Goal: Task Accomplishment & Management: Complete application form

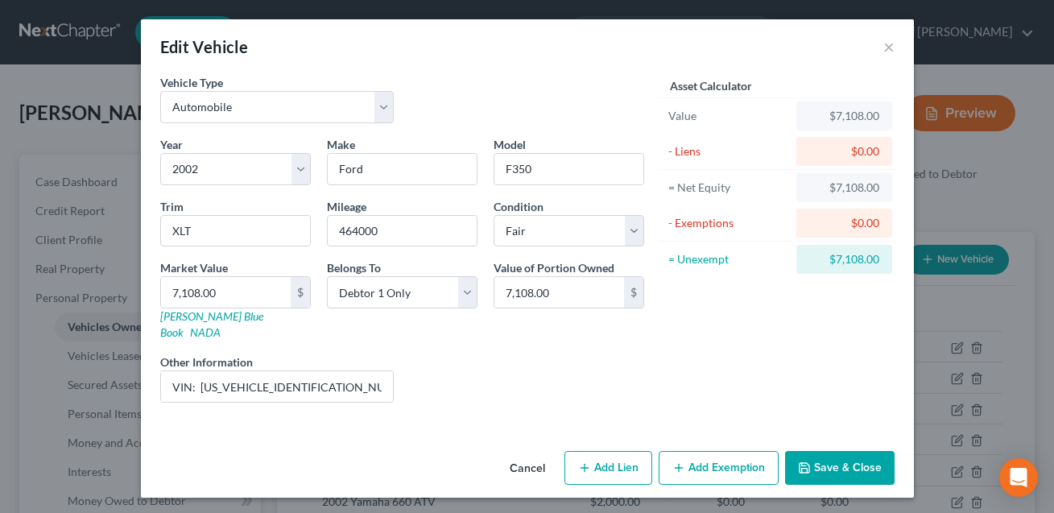
select select "0"
select select "24"
select select "3"
select select "0"
click at [851, 458] on button "Save & Close" at bounding box center [840, 468] width 110 height 34
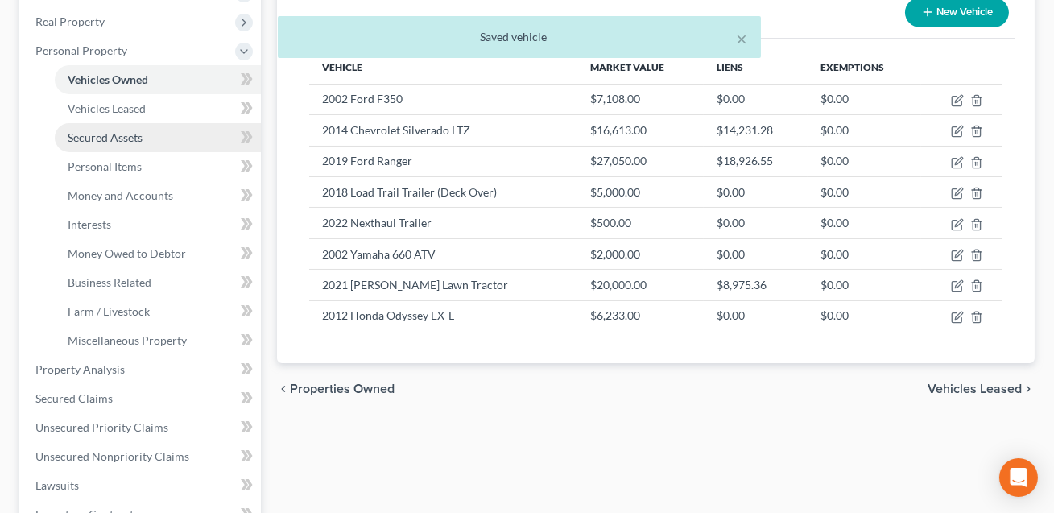
scroll to position [487, 0]
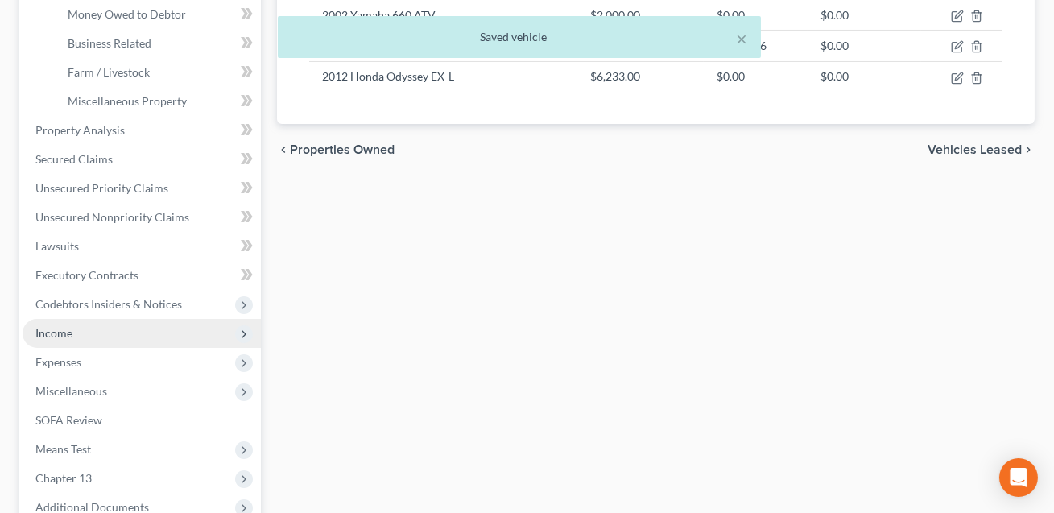
click at [53, 326] on span "Income" at bounding box center [53, 333] width 37 height 14
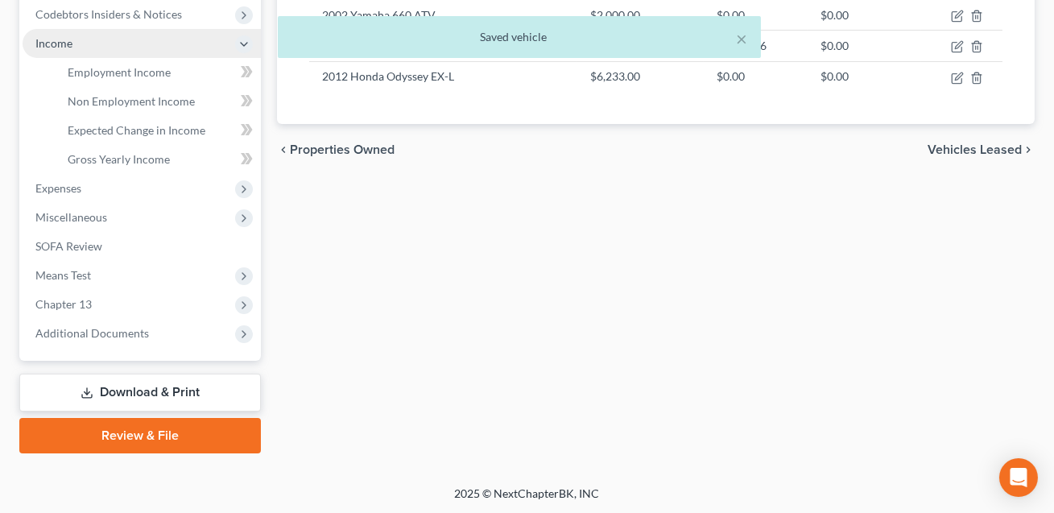
scroll to position [486, 0]
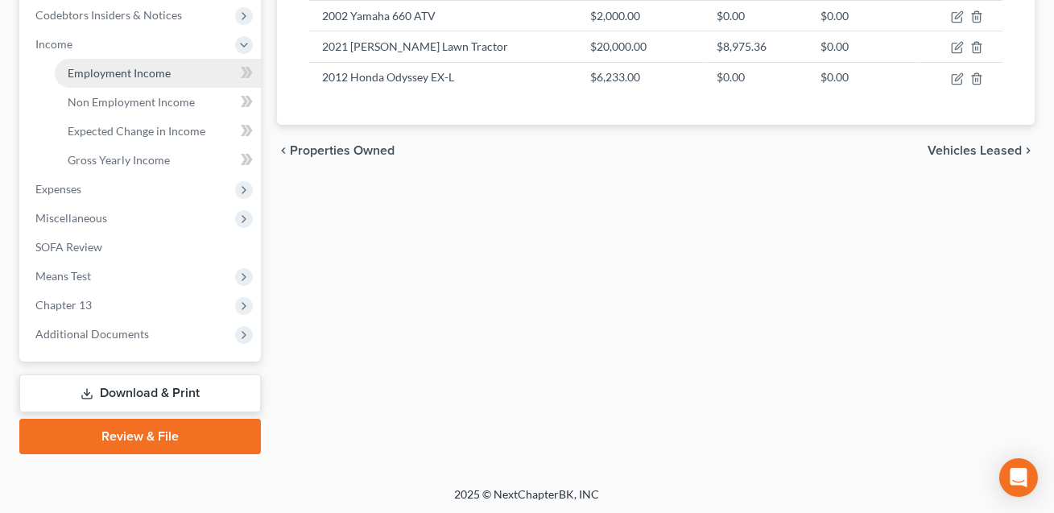
click at [133, 68] on span "Employment Income" at bounding box center [119, 73] width 103 height 14
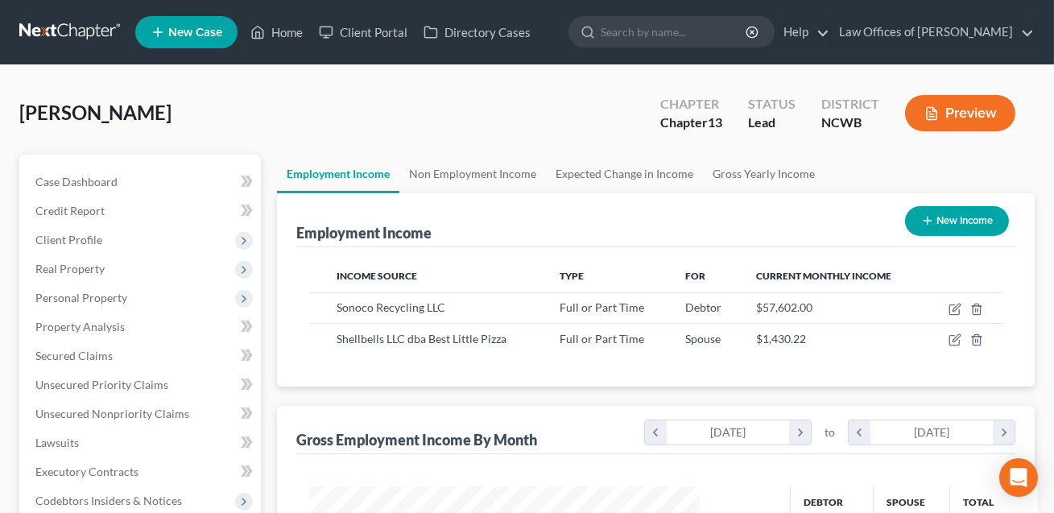
scroll to position [288, 423]
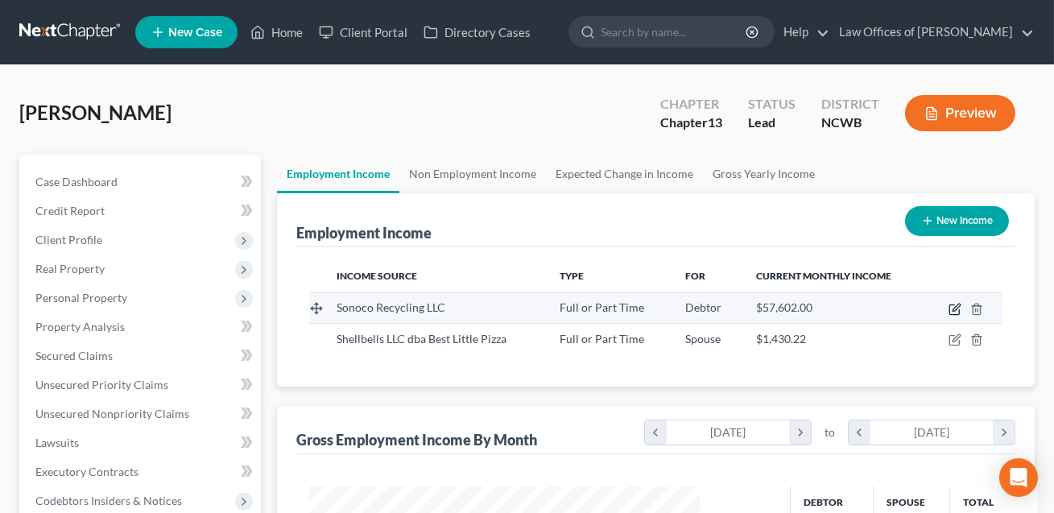
click at [959, 306] on icon "button" at bounding box center [956, 307] width 7 height 7
select select "0"
select select "42"
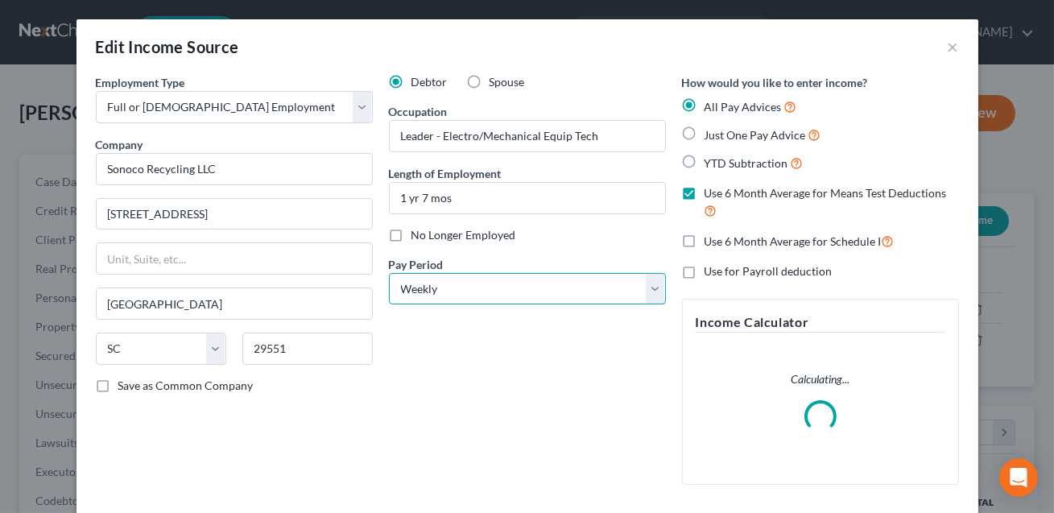
click at [455, 292] on select "Select Monthly Twice Monthly Every Other Week Weekly" at bounding box center [527, 289] width 277 height 32
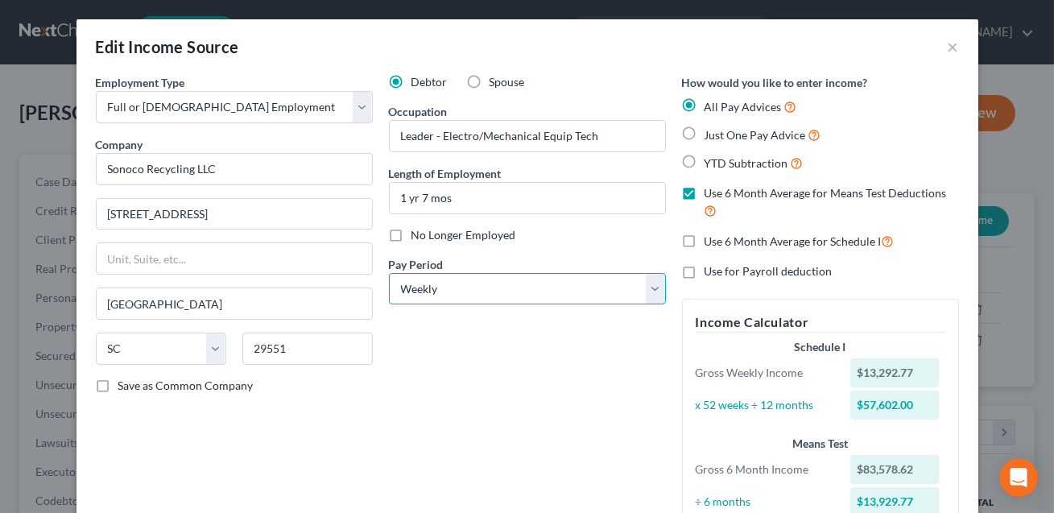
select select "0"
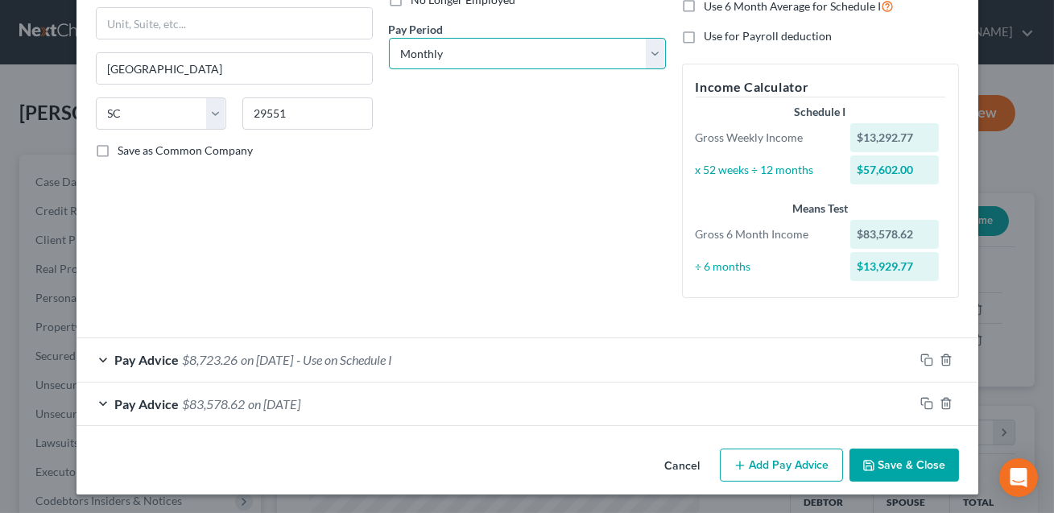
scroll to position [203, 0]
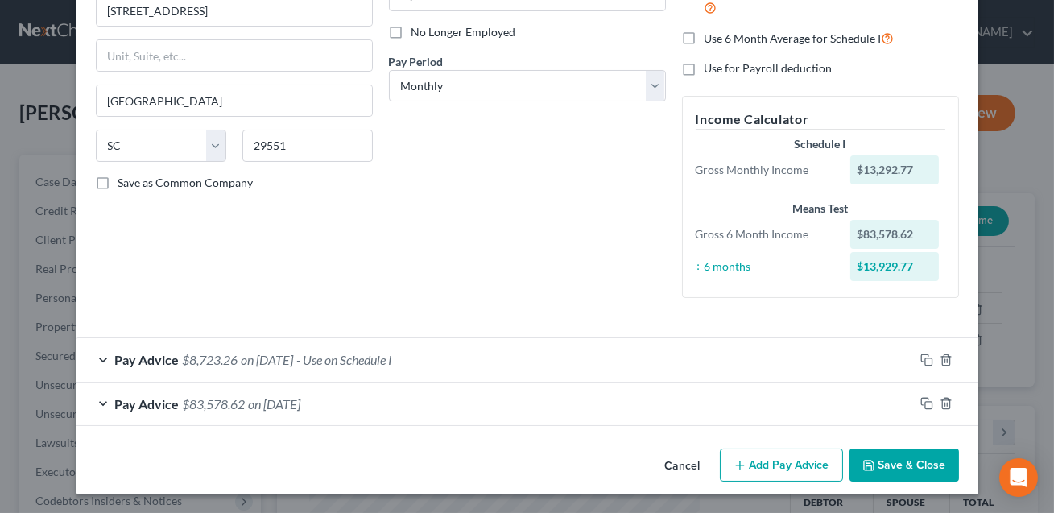
click at [899, 469] on button "Save & Close" at bounding box center [905, 466] width 110 height 34
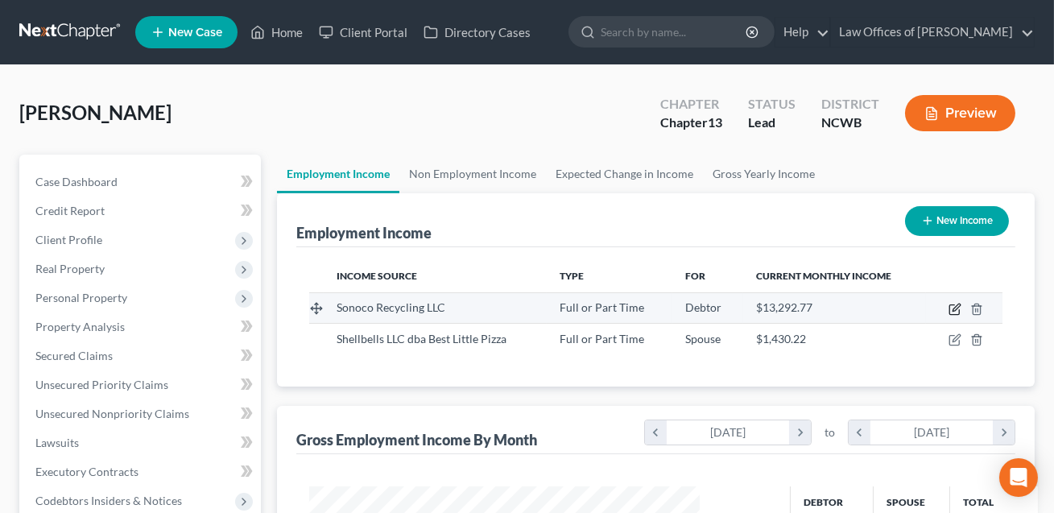
click at [958, 308] on icon "button" at bounding box center [955, 309] width 13 height 13
select select "0"
select select "42"
select select "0"
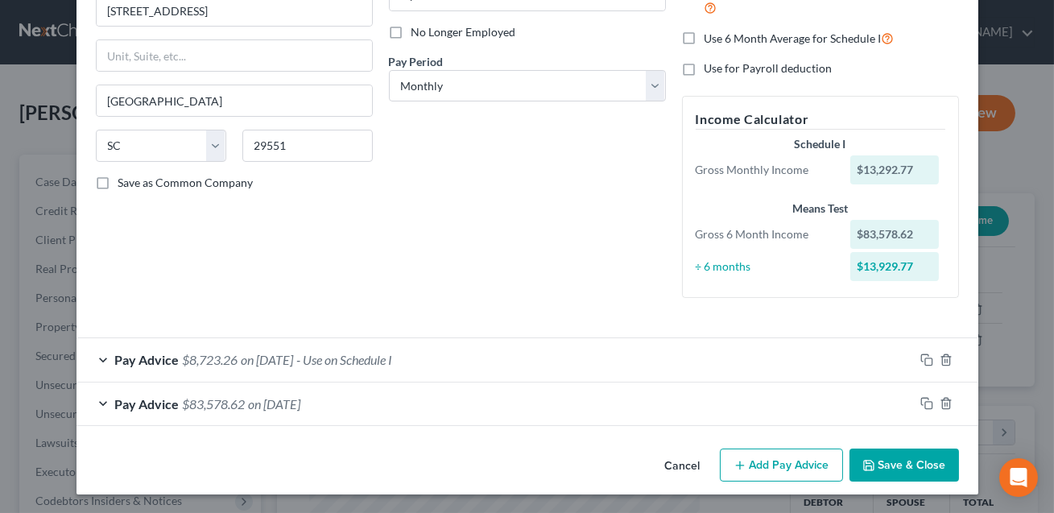
click at [892, 459] on button "Save & Close" at bounding box center [905, 466] width 110 height 34
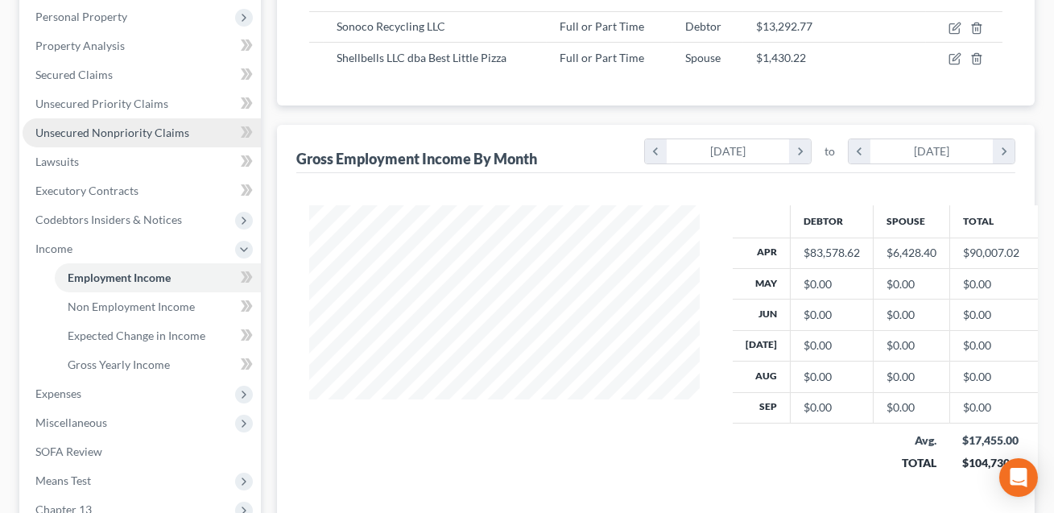
scroll to position [484, 0]
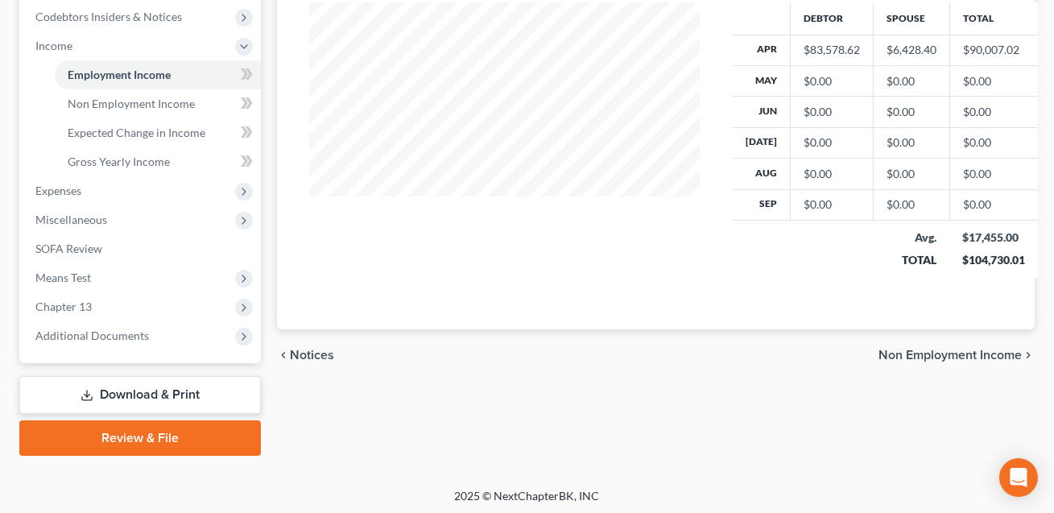
click at [170, 394] on link "Download & Print" at bounding box center [140, 395] width 242 height 38
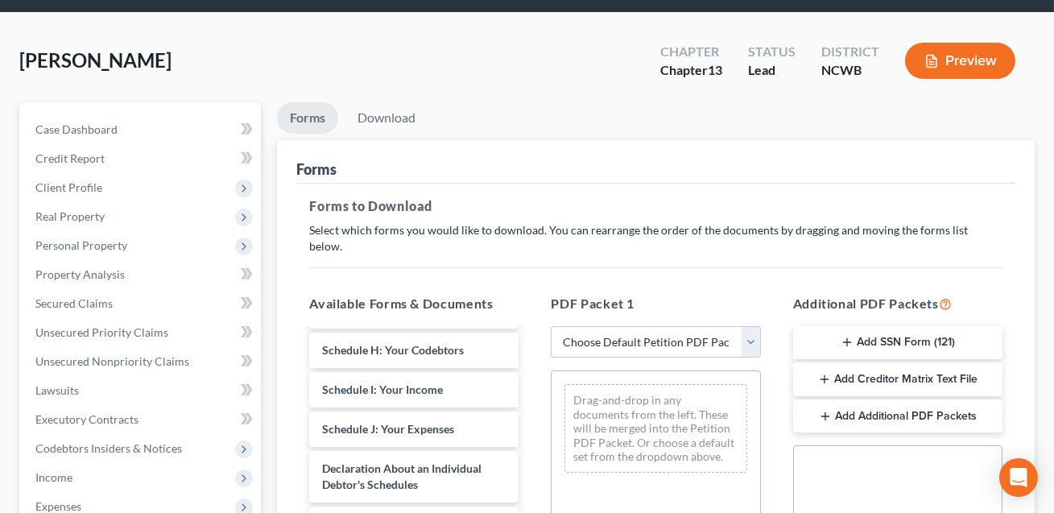
scroll to position [209, 0]
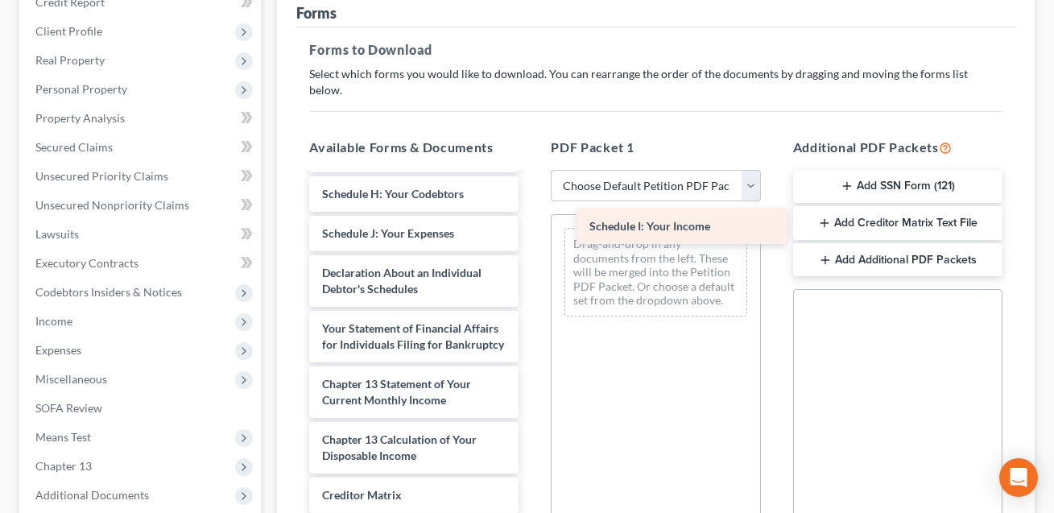
drag, startPoint x: 360, startPoint y: 213, endPoint x: 646, endPoint y: 222, distance: 286.1
click at [532, 222] on div "Schedule I: Your Income Voluntary Petition for Individuals Filing for Bankruptc…" at bounding box center [413, 241] width 235 height 876
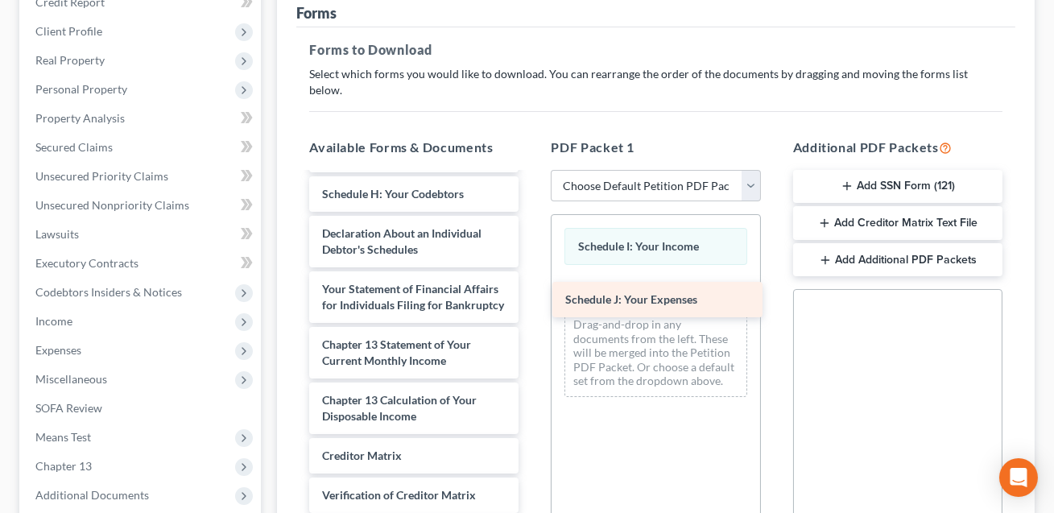
drag, startPoint x: 412, startPoint y: 216, endPoint x: 673, endPoint y: 293, distance: 273.0
click at [532, 293] on div "Schedule J: Your Expenses Voluntary Petition for Individuals Filing for Bankrup…" at bounding box center [413, 221] width 235 height 837
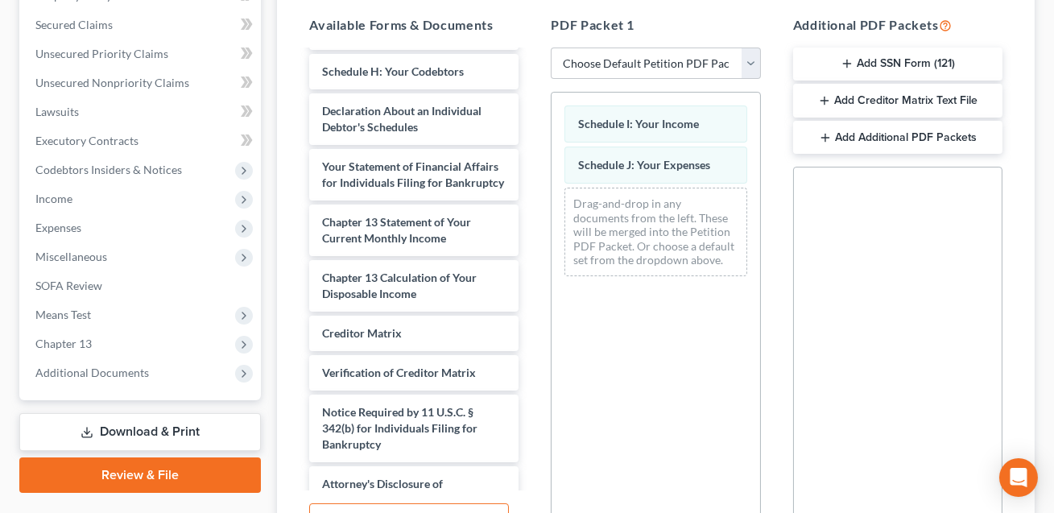
scroll to position [480, 0]
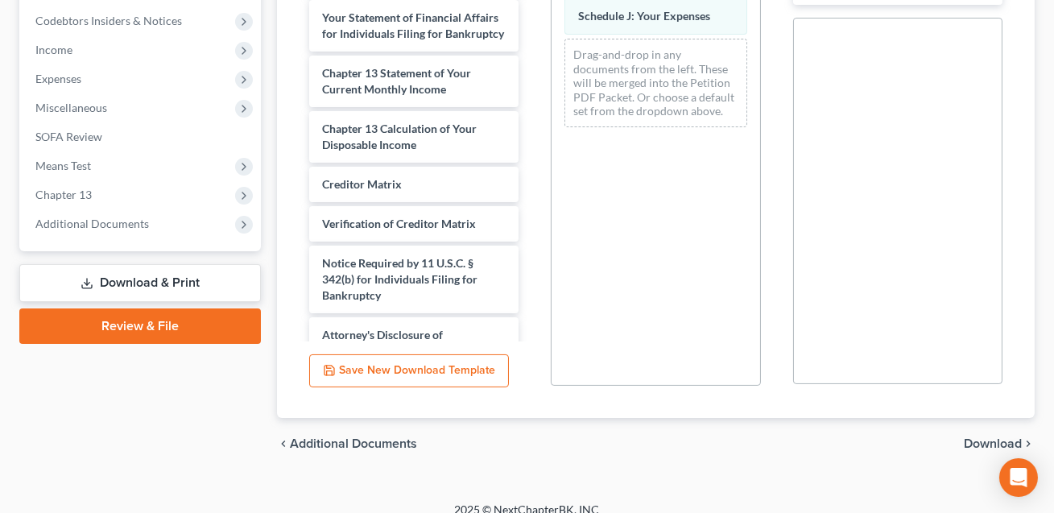
click at [973, 437] on span "Download" at bounding box center [993, 443] width 58 height 13
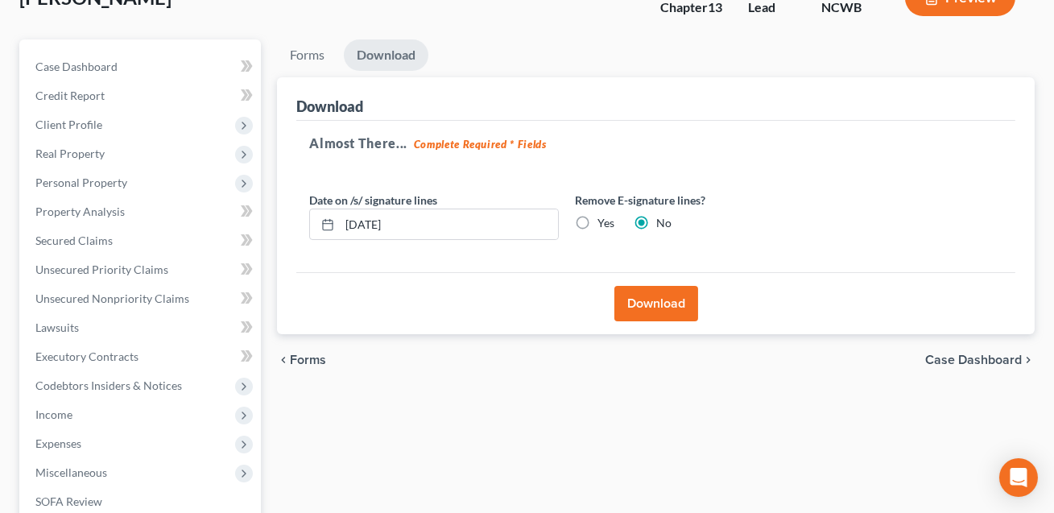
scroll to position [110, 0]
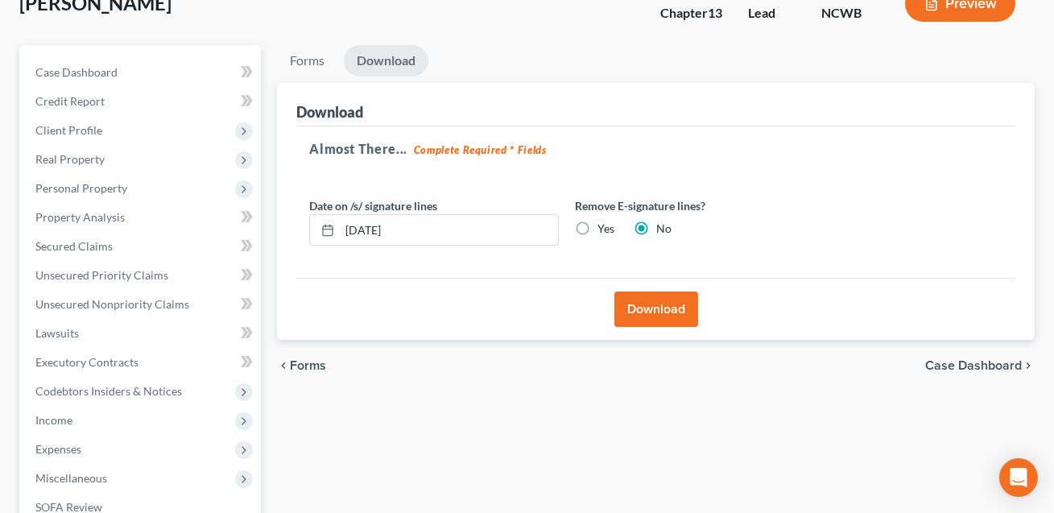
click at [653, 306] on button "Download" at bounding box center [657, 309] width 84 height 35
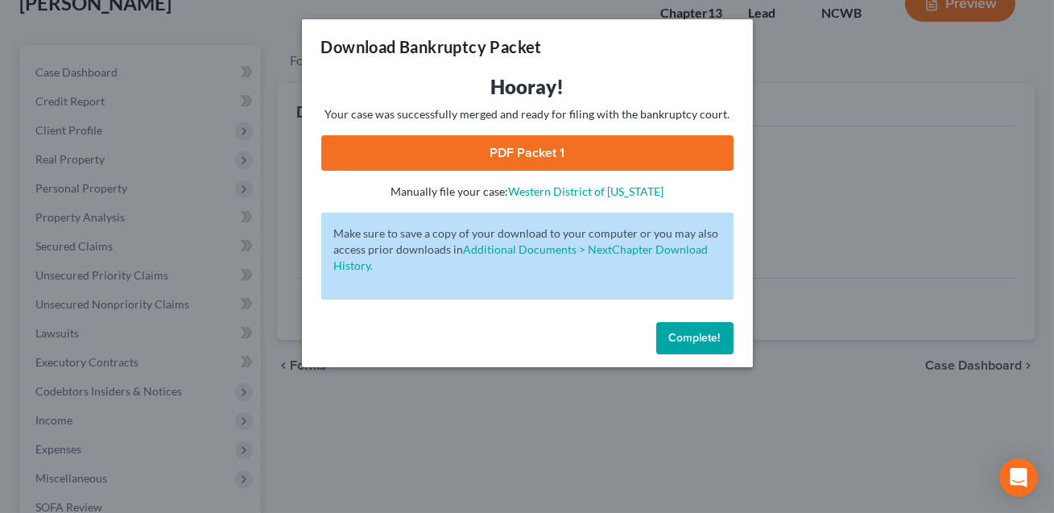
click at [578, 153] on link "PDF Packet 1" at bounding box center [527, 152] width 412 height 35
click at [693, 354] on div "Complete!" at bounding box center [527, 342] width 451 height 52
click at [685, 348] on button "Complete!" at bounding box center [694, 338] width 77 height 32
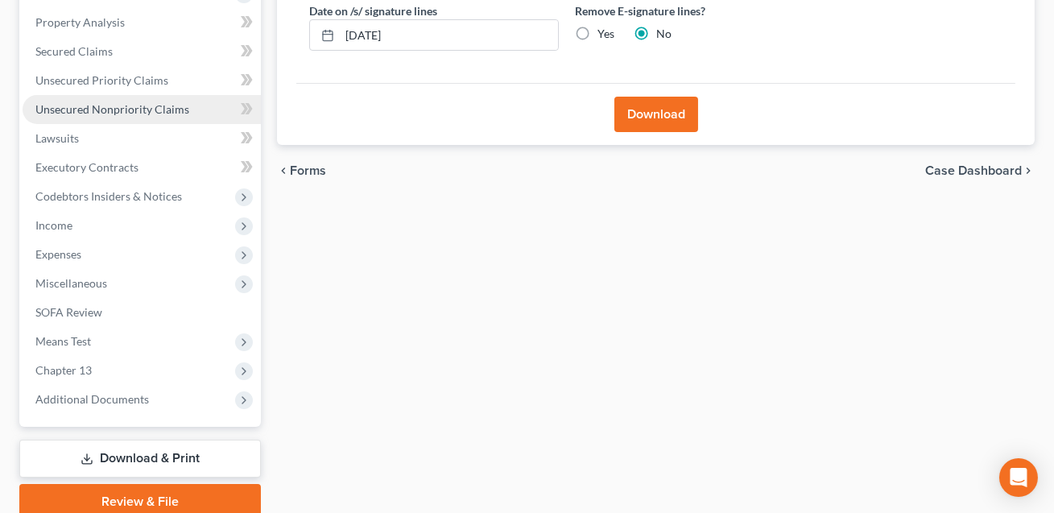
scroll to position [370, 0]
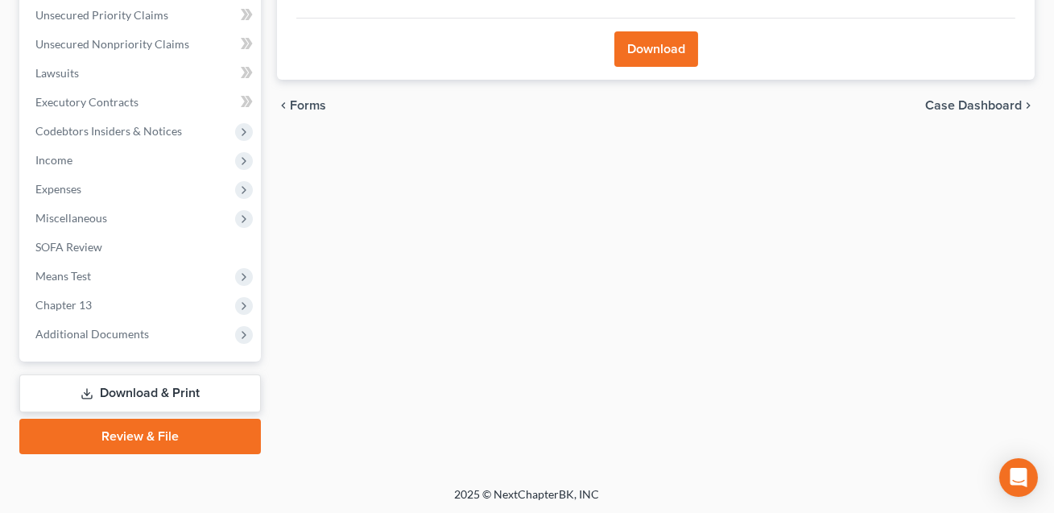
click at [143, 395] on link "Download & Print" at bounding box center [140, 394] width 242 height 38
click at [67, 250] on span "SOFA Review" at bounding box center [68, 247] width 67 height 14
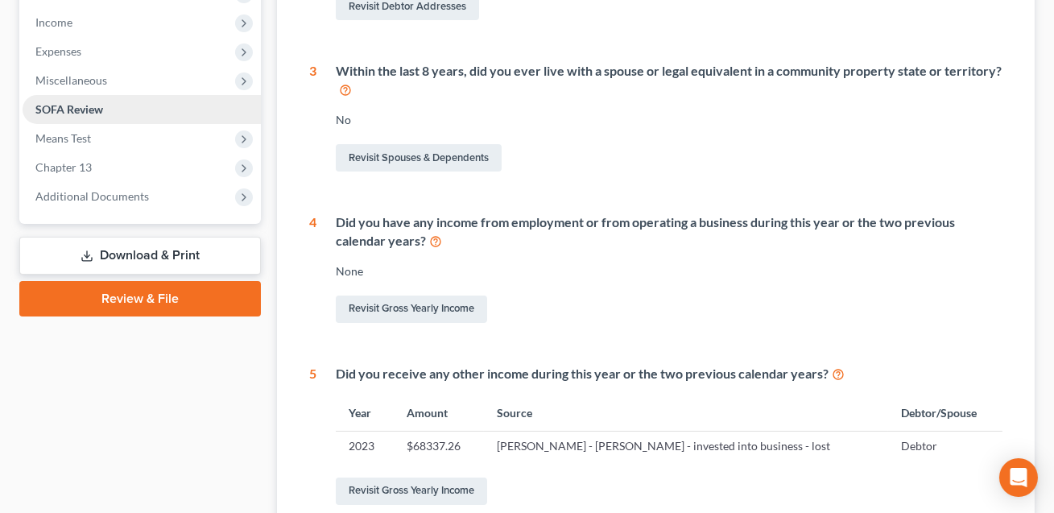
scroll to position [569, 0]
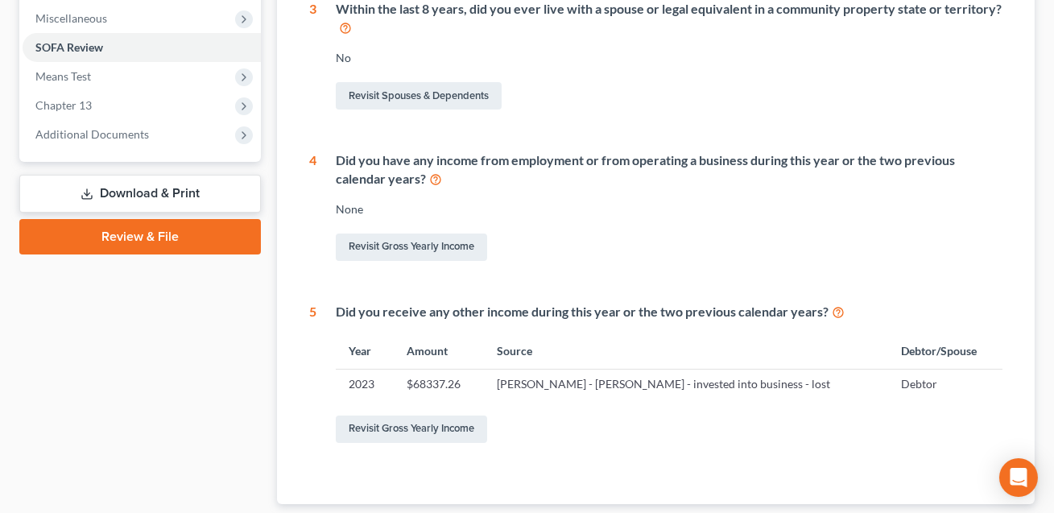
click at [144, 199] on link "Download & Print" at bounding box center [140, 194] width 242 height 38
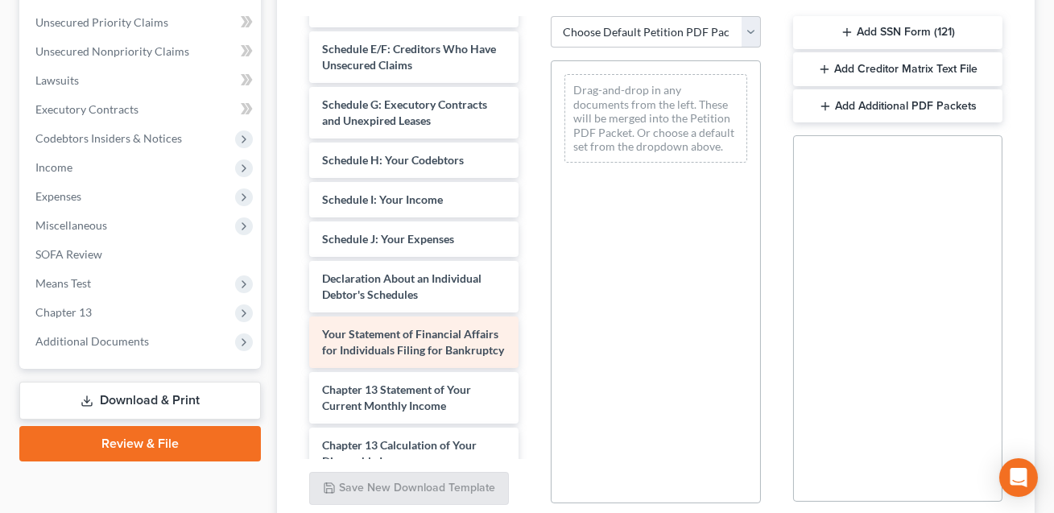
scroll to position [253, 0]
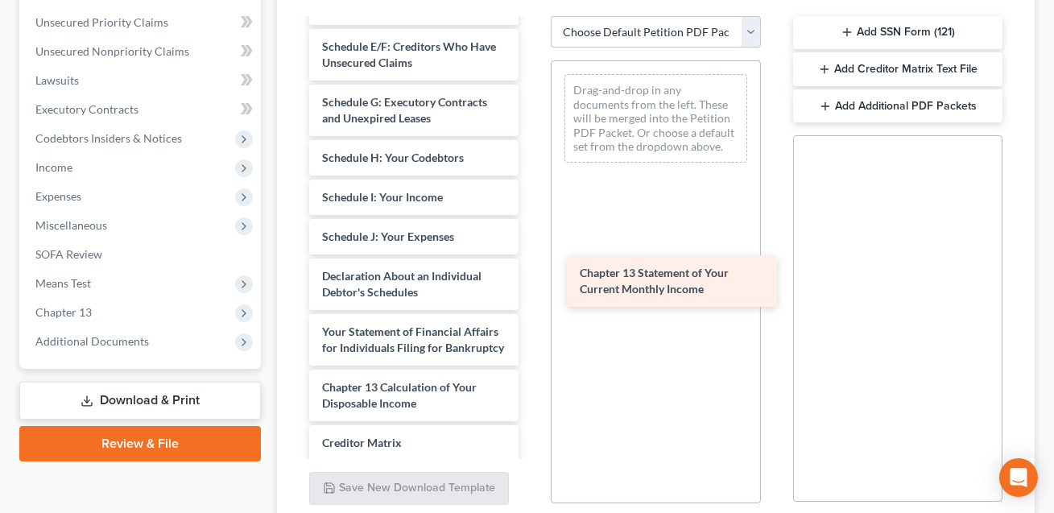
drag, startPoint x: 382, startPoint y: 370, endPoint x: 640, endPoint y: 275, distance: 274.7
click at [532, 275] on div "Chapter 13 Statement of Your Current Monthly Income Voluntary Petition for Indi…" at bounding box center [413, 197] width 235 height 860
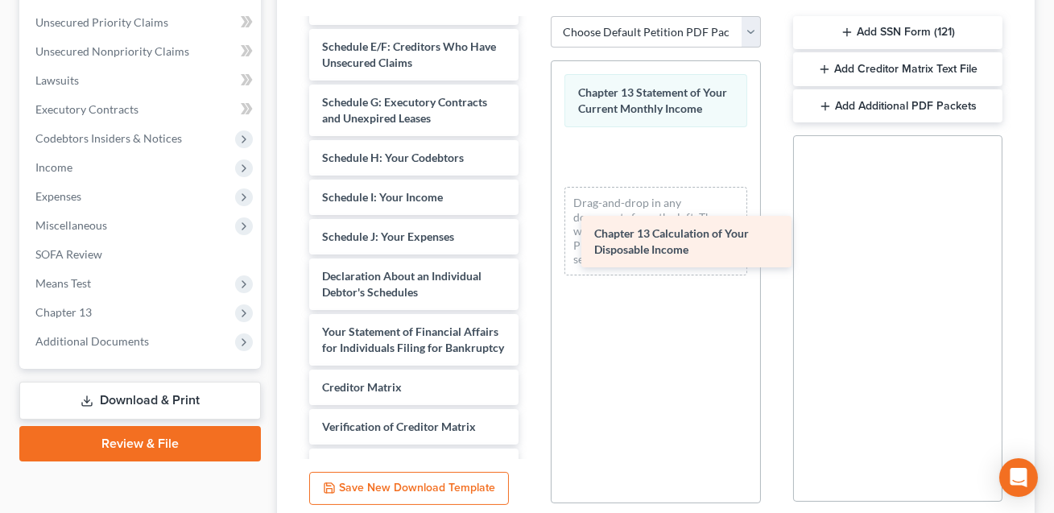
drag, startPoint x: 397, startPoint y: 375, endPoint x: 692, endPoint y: 217, distance: 334.0
click at [532, 218] on div "Chapter 13 Calculation of Your Disposable Income Voluntary Petition for Individ…" at bounding box center [413, 169] width 235 height 805
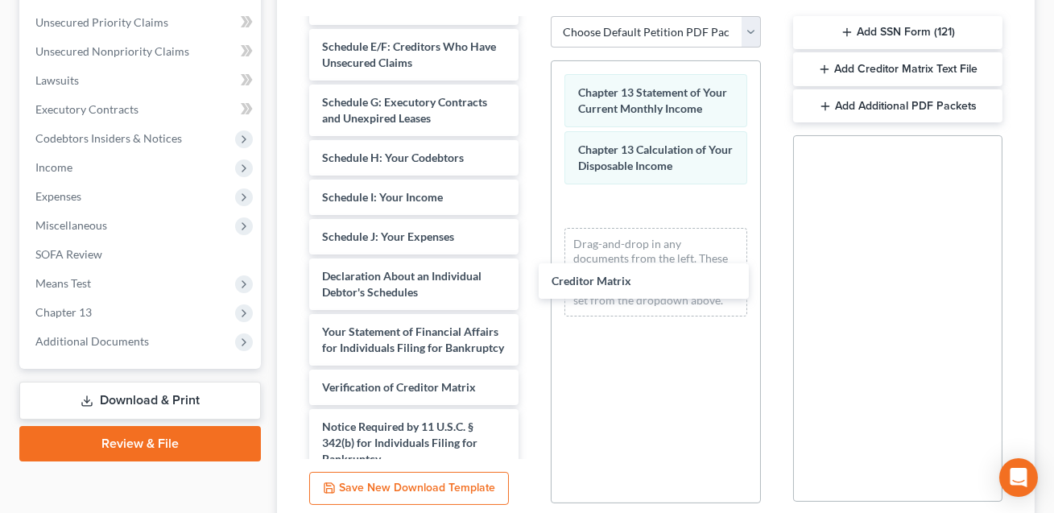
drag, startPoint x: 400, startPoint y: 373, endPoint x: 644, endPoint y: 265, distance: 266.9
click at [532, 265] on div "Creditor Matrix Voluntary Petition for Individuals Filing for Bankruptcy Summar…" at bounding box center [413, 149] width 235 height 765
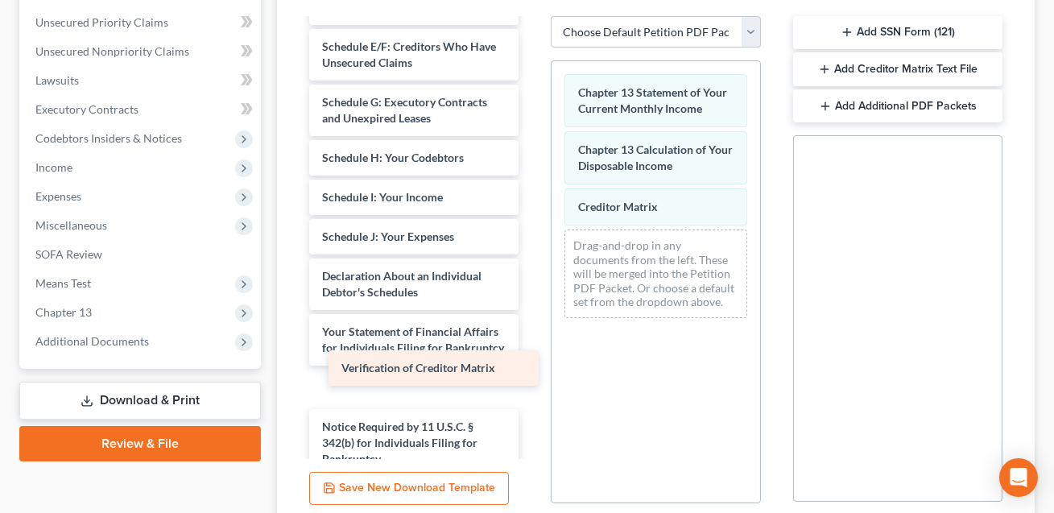
drag, startPoint x: 419, startPoint y: 373, endPoint x: 708, endPoint y: 273, distance: 305.9
click at [532, 278] on div "Verification of Creditor Matrix Voluntary Petition for Individuals Filing for B…" at bounding box center [413, 149] width 235 height 765
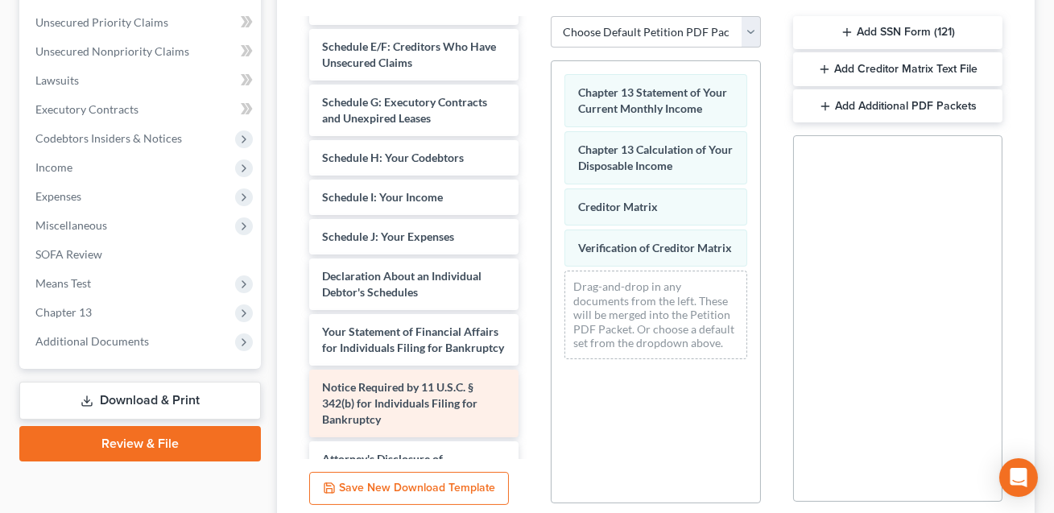
scroll to position [290, 0]
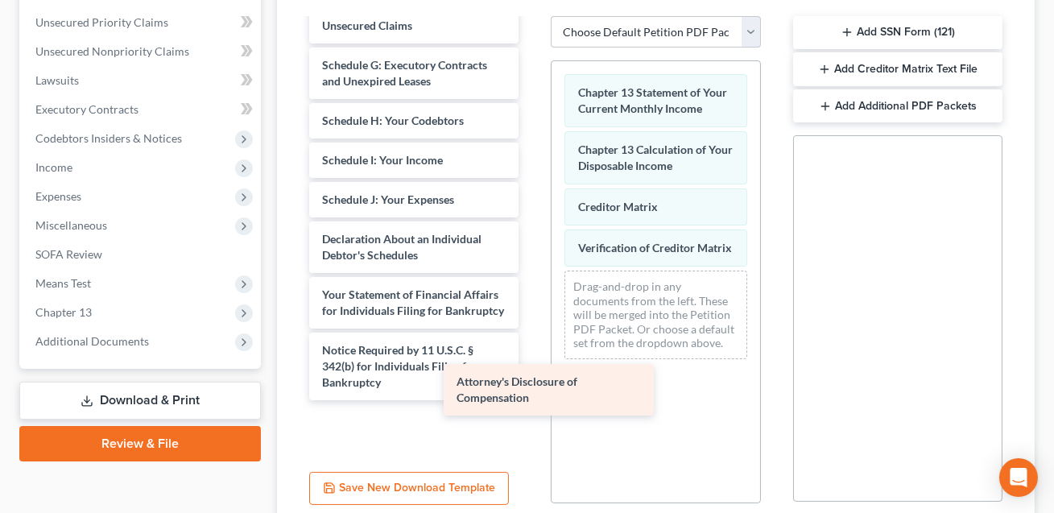
drag, startPoint x: 366, startPoint y: 417, endPoint x: 578, endPoint y: 296, distance: 243.9
click at [532, 296] on div "Attorney's Disclosure of Compensation Voluntary Petition for Individuals Filing…" at bounding box center [413, 93] width 235 height 726
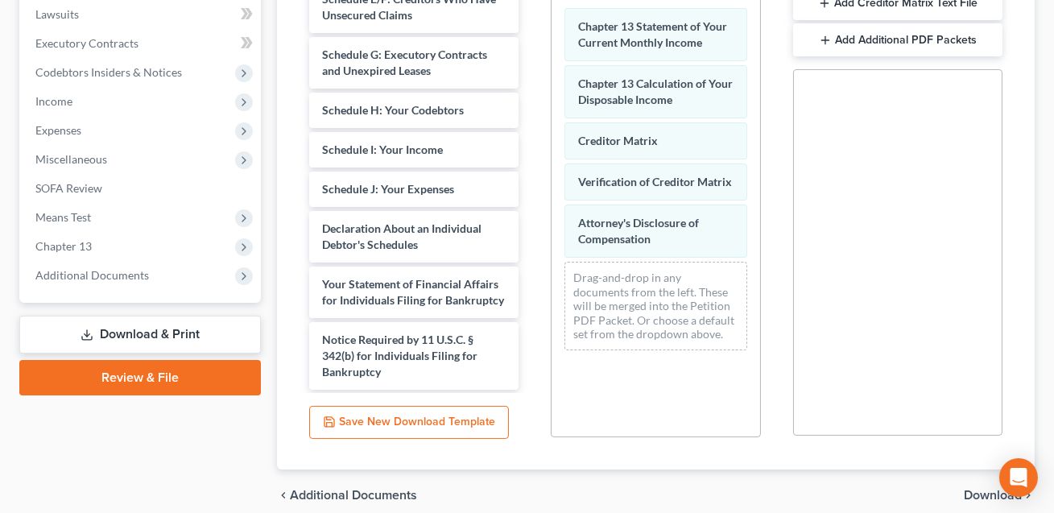
scroll to position [480, 0]
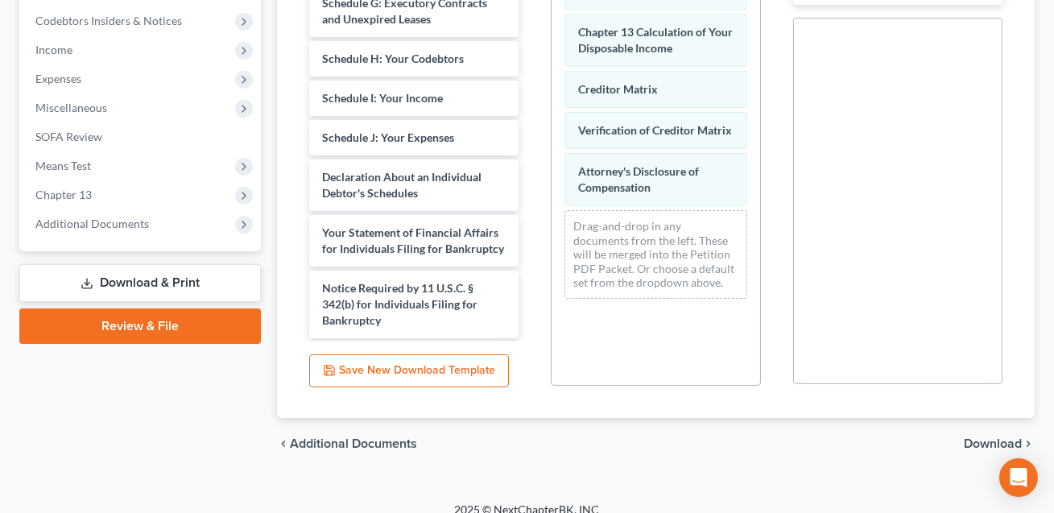
click at [975, 437] on span "Download" at bounding box center [993, 443] width 58 height 13
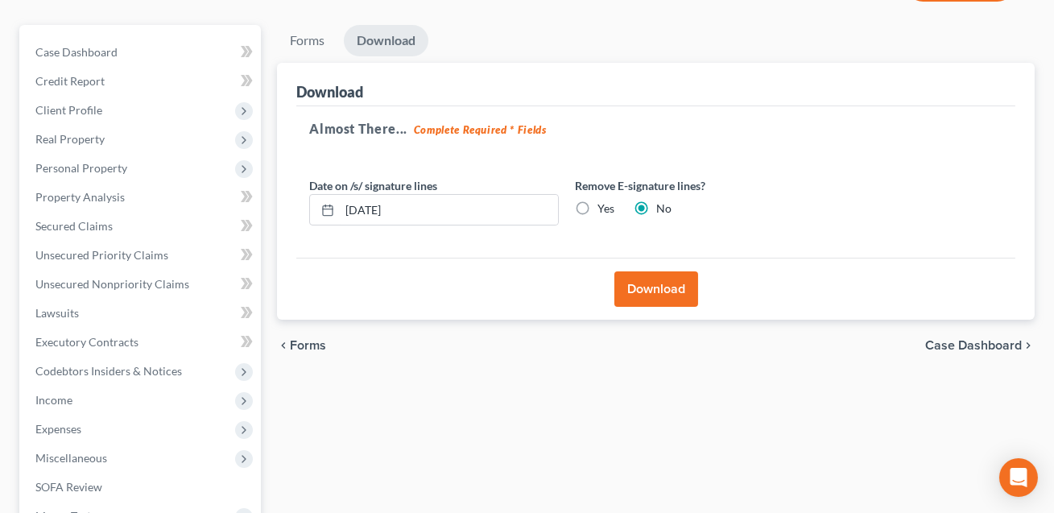
scroll to position [84, 0]
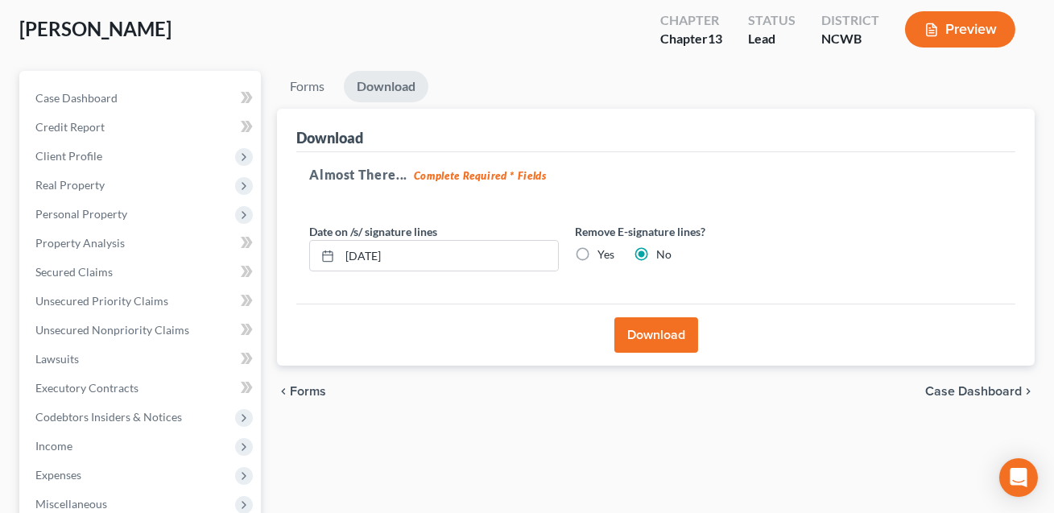
click at [598, 249] on label "Yes" at bounding box center [606, 254] width 17 height 16
click at [604, 249] on input "Yes" at bounding box center [609, 251] width 10 height 10
radio input "true"
radio input "false"
drag, startPoint x: 410, startPoint y: 251, endPoint x: 328, endPoint y: 259, distance: 82.6
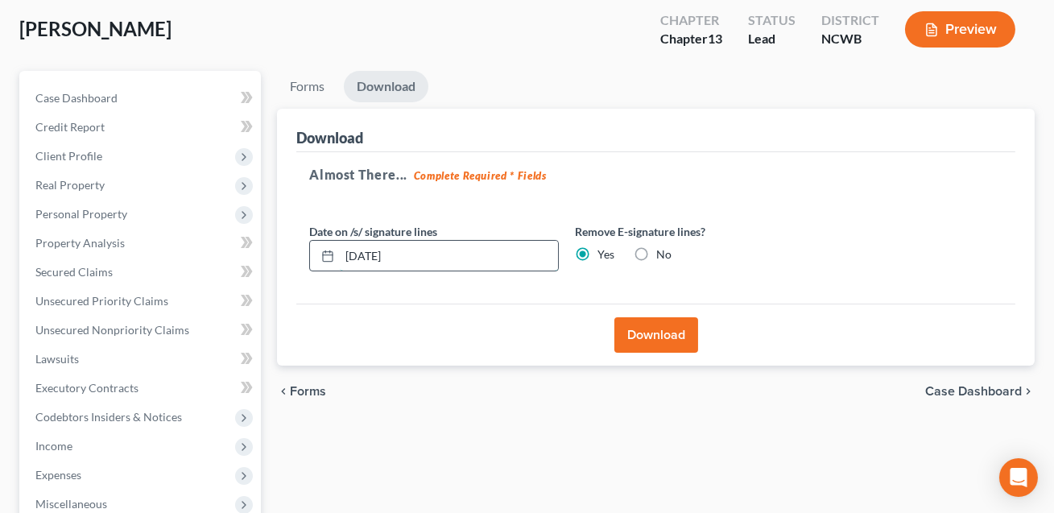
click at [328, 259] on div "[DATE]" at bounding box center [434, 256] width 250 height 32
click at [644, 341] on button "Download" at bounding box center [657, 334] width 84 height 35
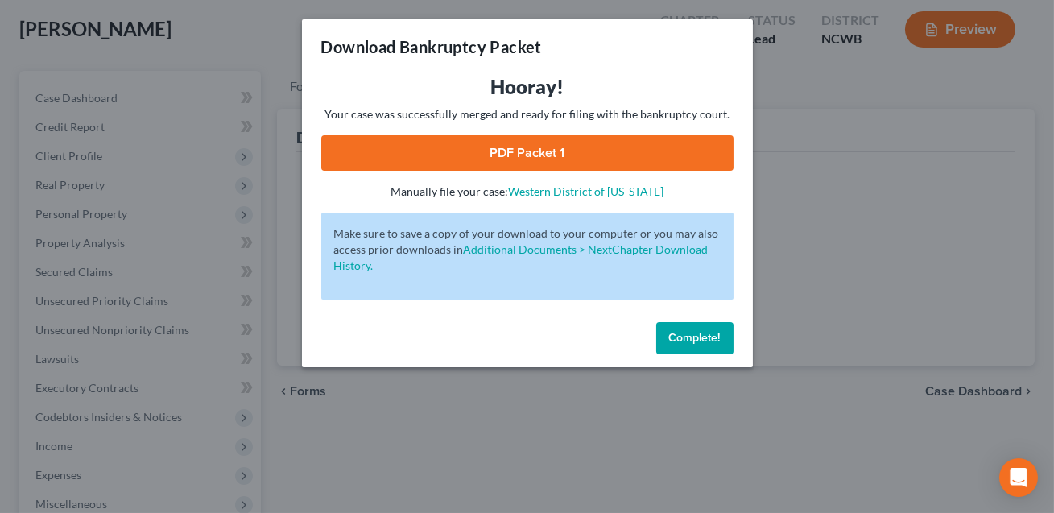
click at [554, 157] on link "PDF Packet 1" at bounding box center [527, 152] width 412 height 35
click at [702, 337] on span "Complete!" at bounding box center [695, 338] width 52 height 14
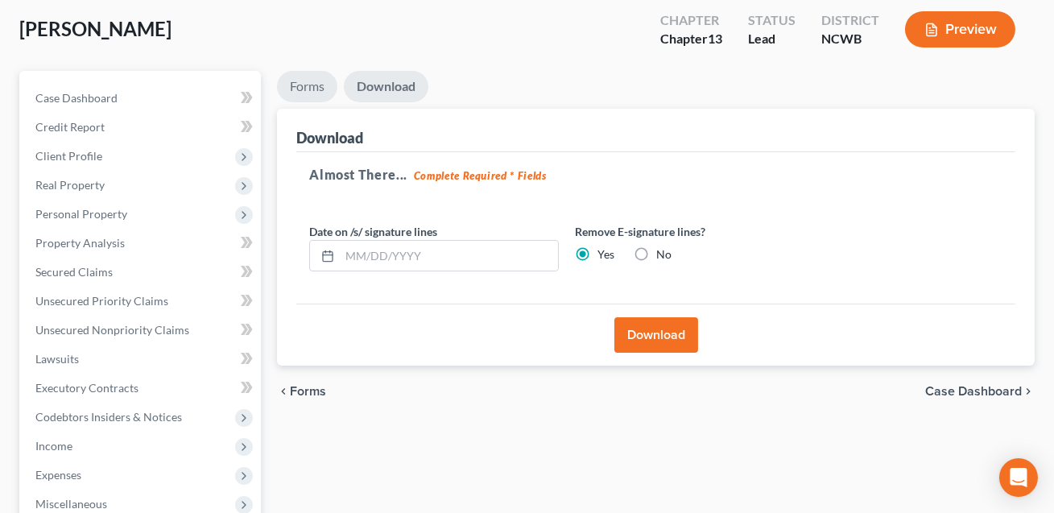
scroll to position [0, 0]
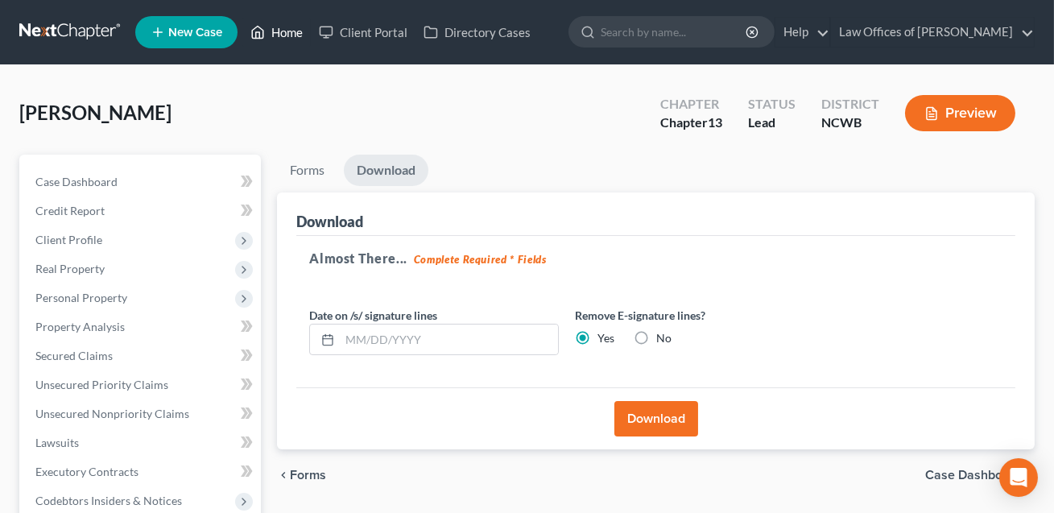
click at [289, 35] on link "Home" at bounding box center [276, 32] width 68 height 29
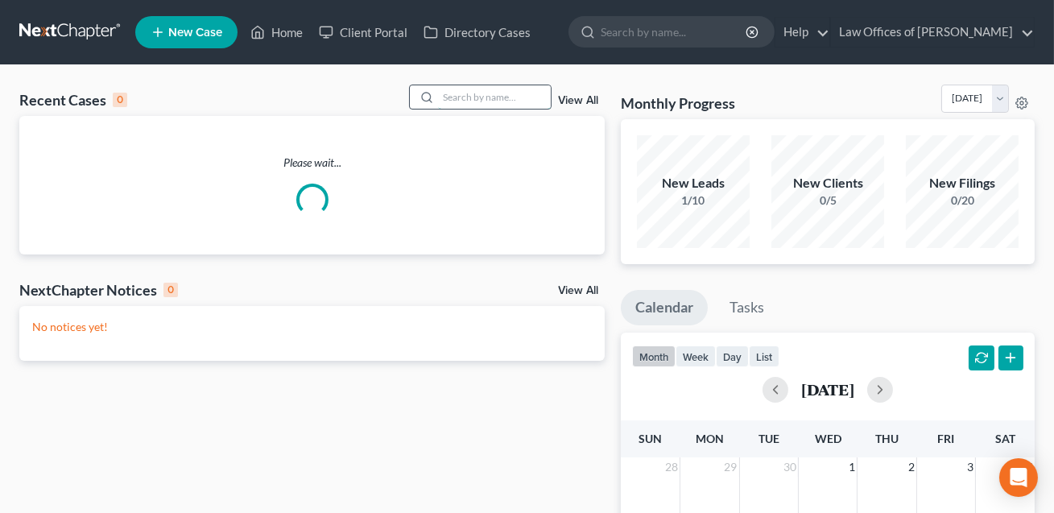
click at [442, 97] on input "search" at bounding box center [494, 96] width 113 height 23
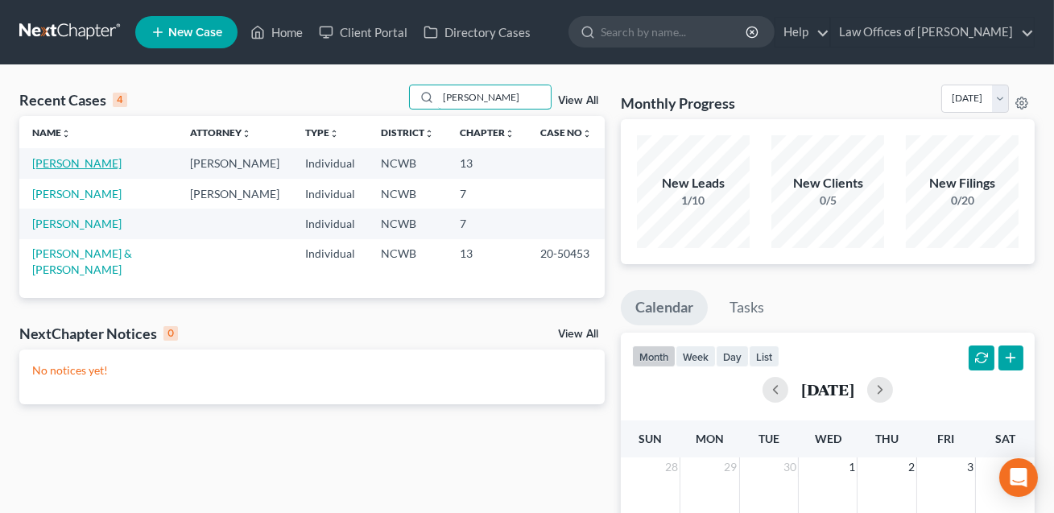
type input "[PERSON_NAME]"
click at [99, 166] on link "[PERSON_NAME]" at bounding box center [76, 163] width 89 height 14
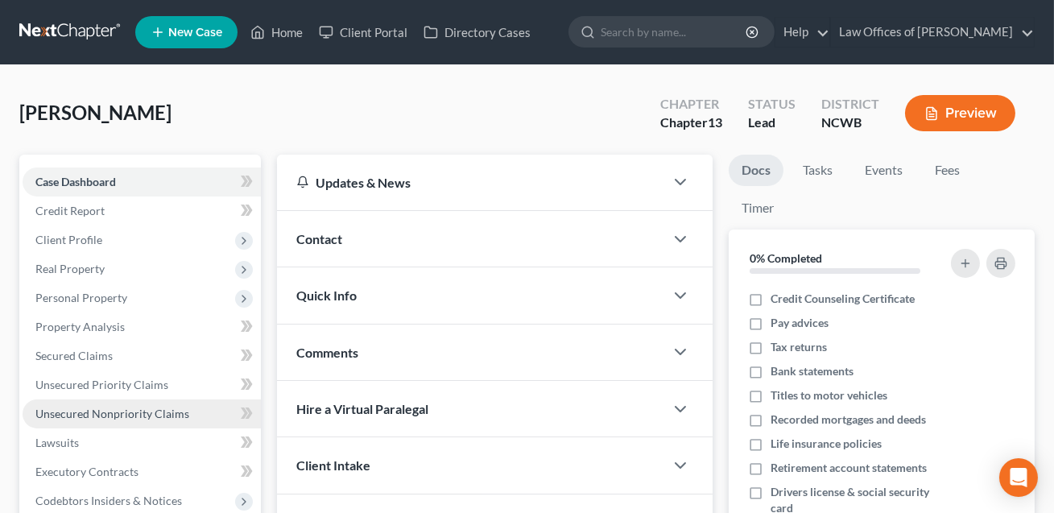
click at [110, 412] on span "Unsecured Nonpriority Claims" at bounding box center [112, 414] width 154 height 14
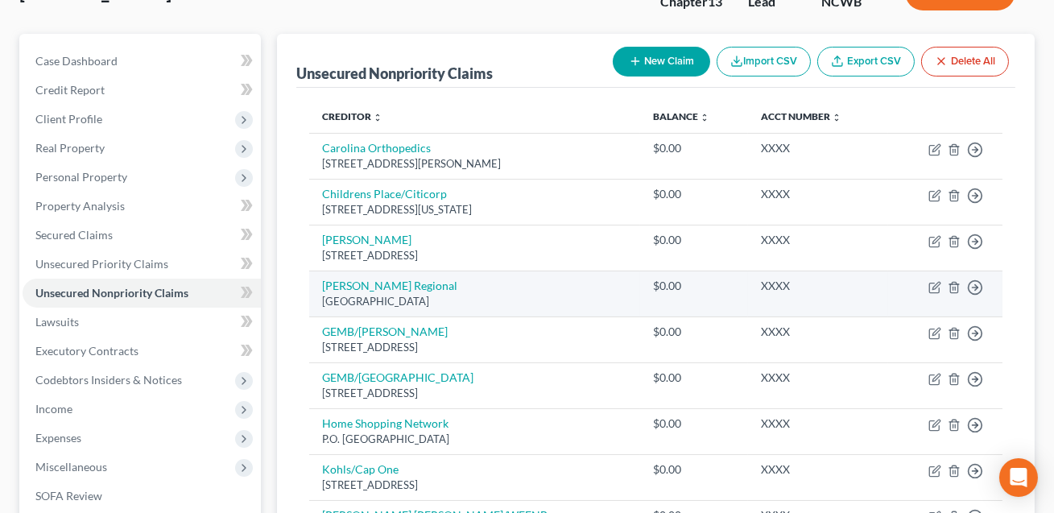
scroll to position [78, 0]
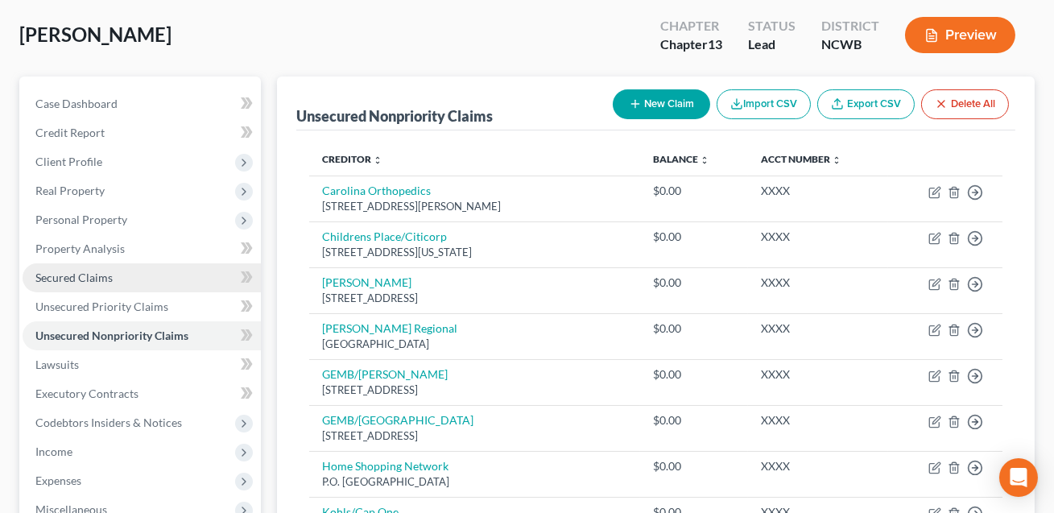
click at [92, 273] on span "Secured Claims" at bounding box center [73, 278] width 77 height 14
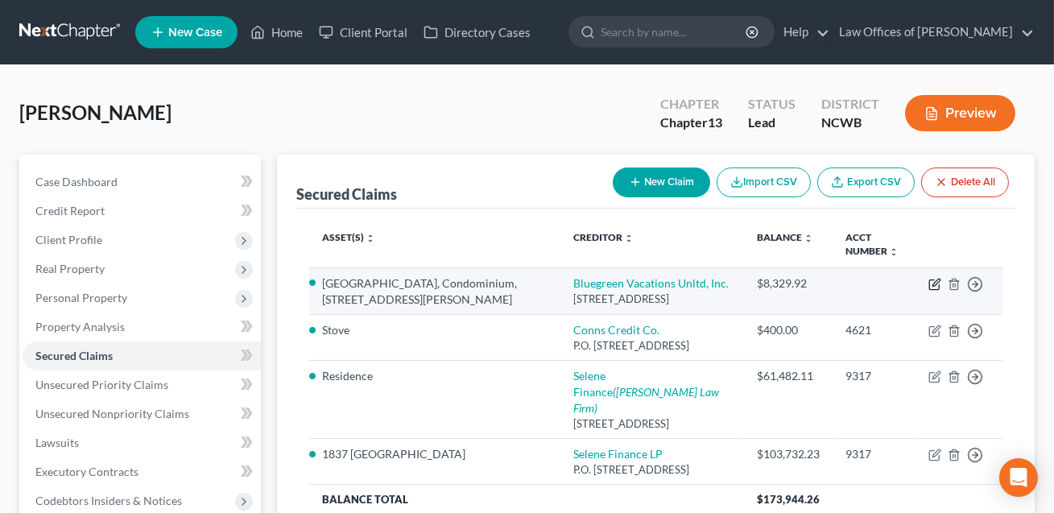
click at [933, 285] on icon "button" at bounding box center [936, 282] width 7 height 7
select select "9"
select select "3"
select select "0"
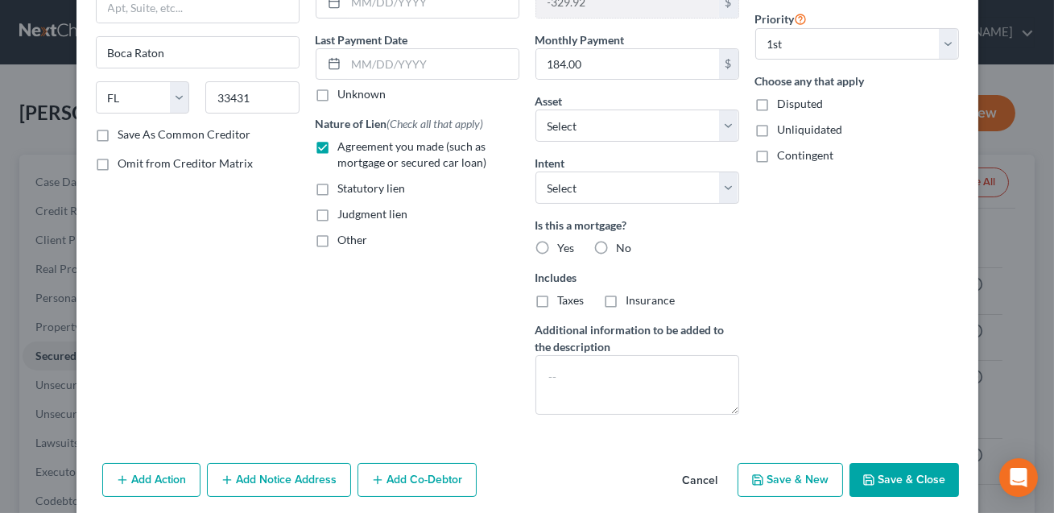
scroll to position [250, 0]
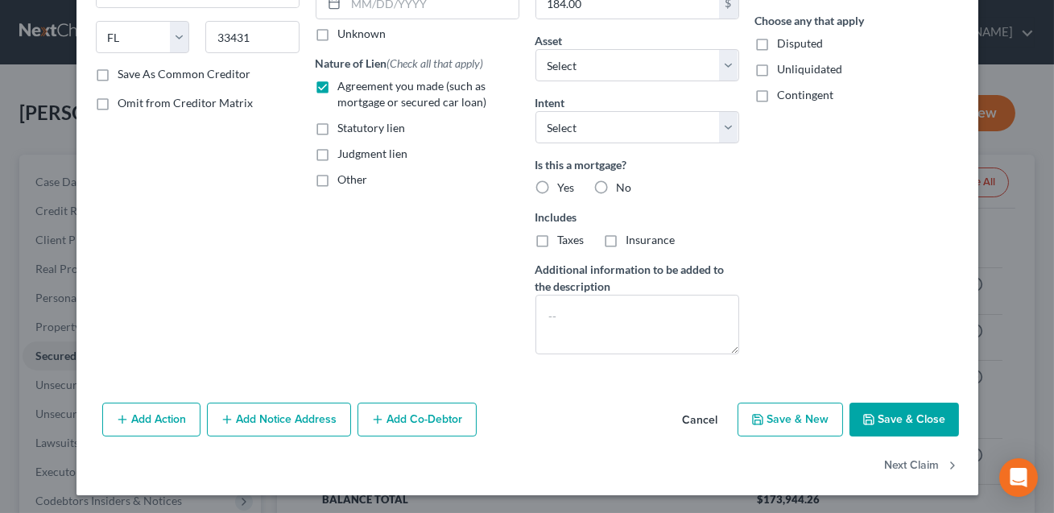
click at [915, 420] on button "Save & Close" at bounding box center [905, 420] width 110 height 34
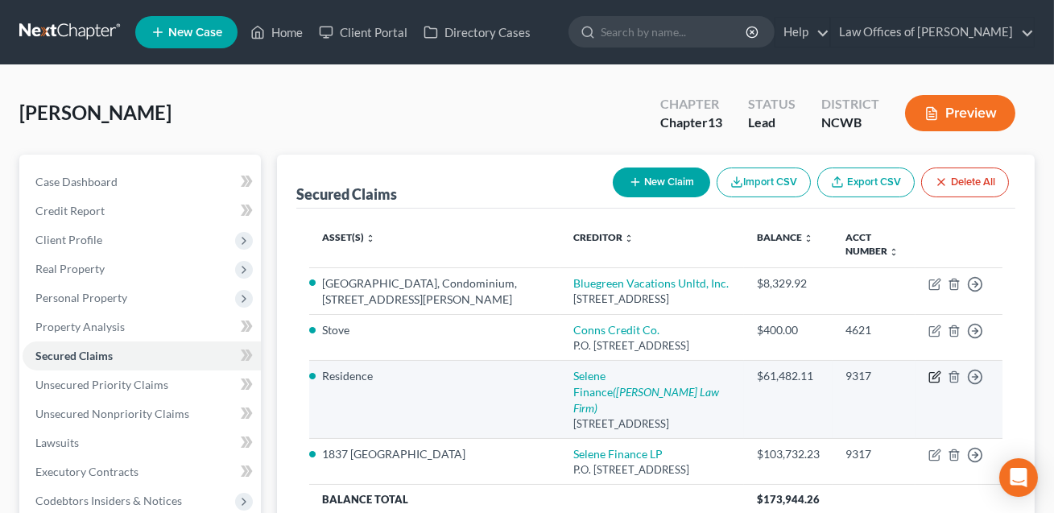
click at [933, 383] on icon "button" at bounding box center [935, 377] width 13 height 13
select select "45"
select select "4"
select select "3"
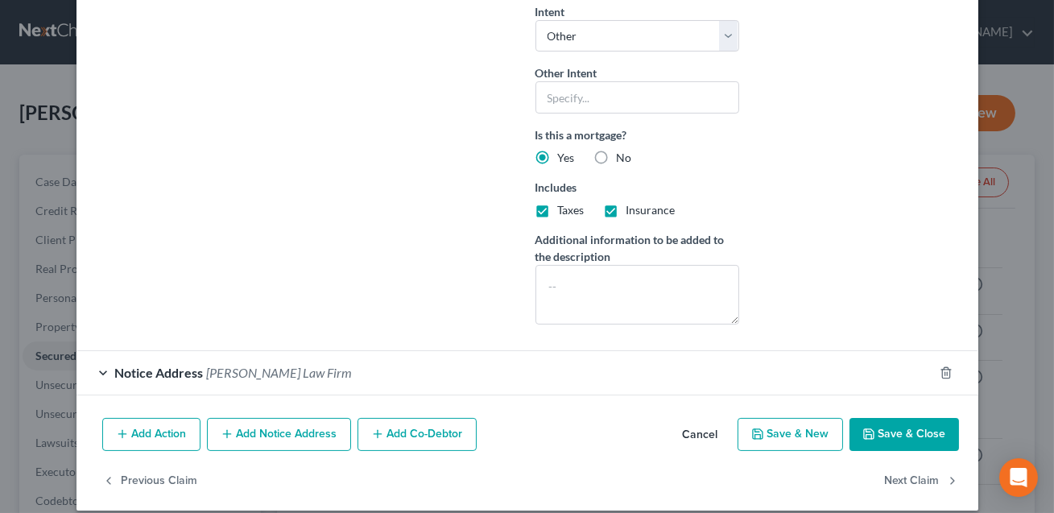
scroll to position [532, 0]
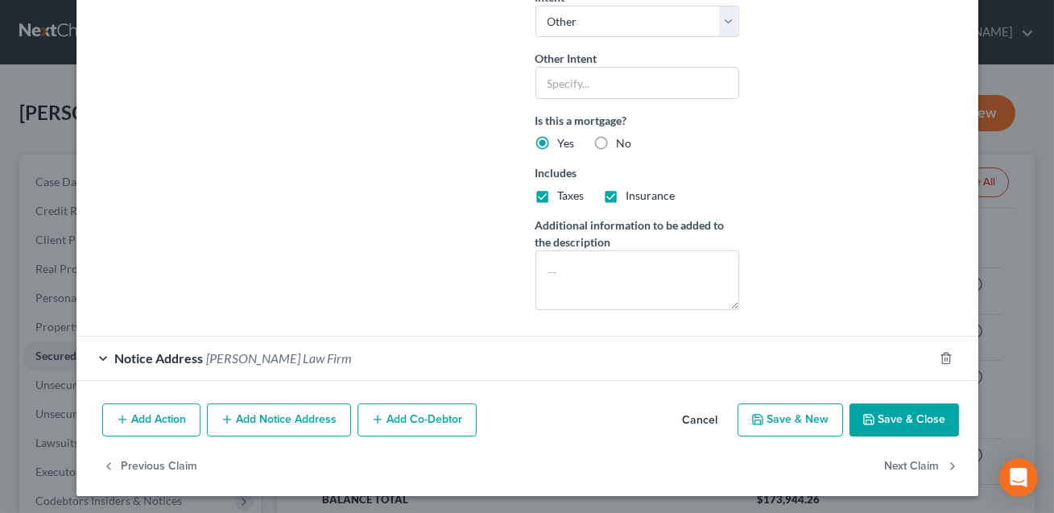
click at [888, 416] on button "Save & Close" at bounding box center [905, 421] width 110 height 34
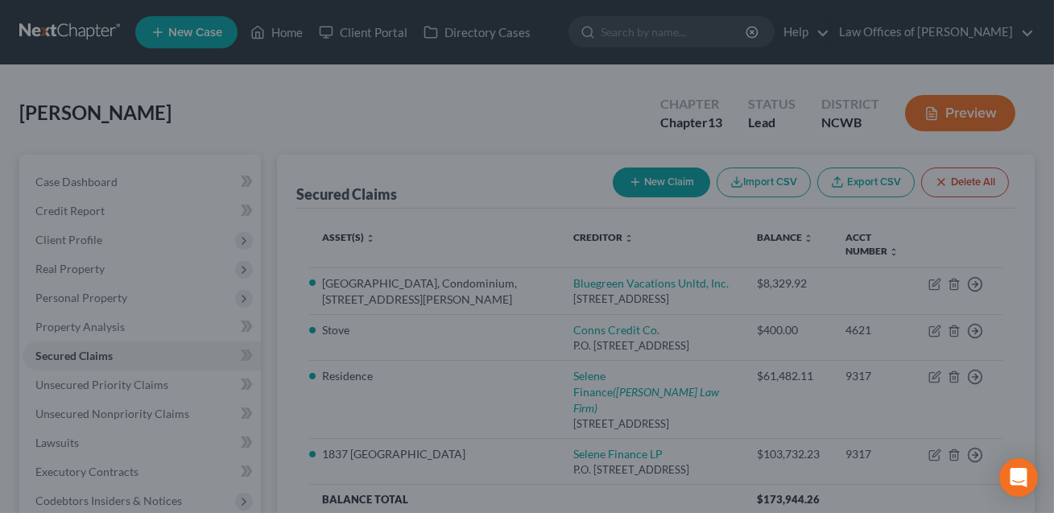
scroll to position [356, 0]
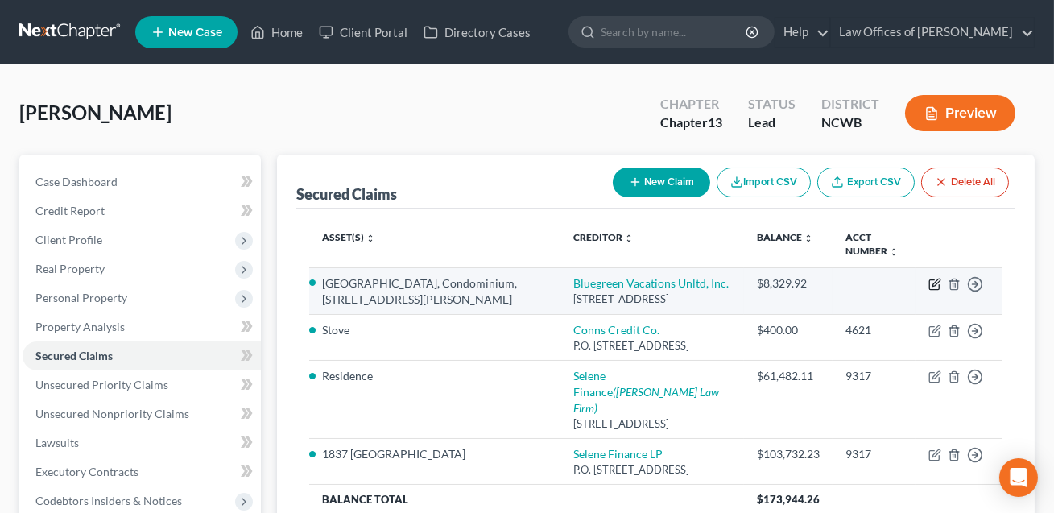
click at [933, 288] on icon "button" at bounding box center [935, 284] width 13 height 13
select select "9"
select select "3"
select select "0"
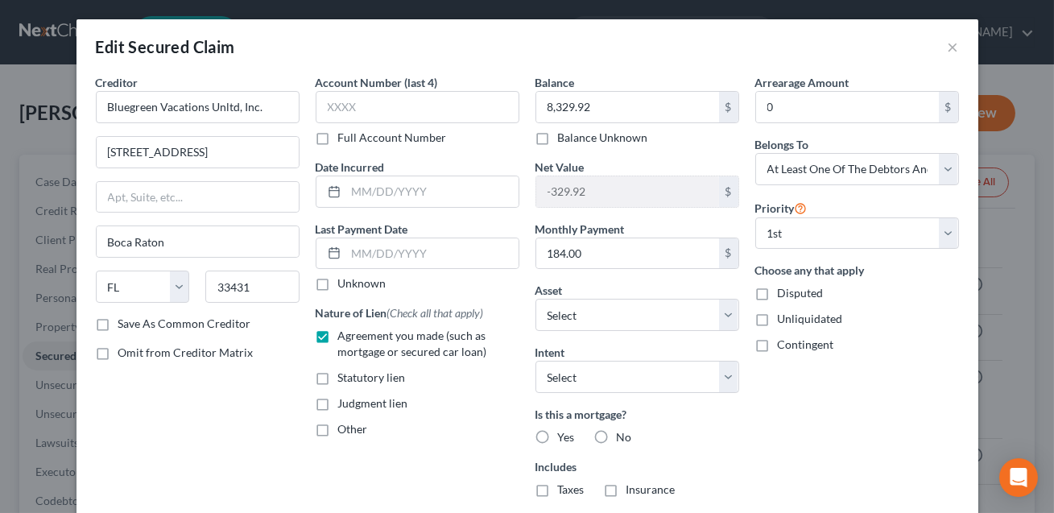
scroll to position [250, 0]
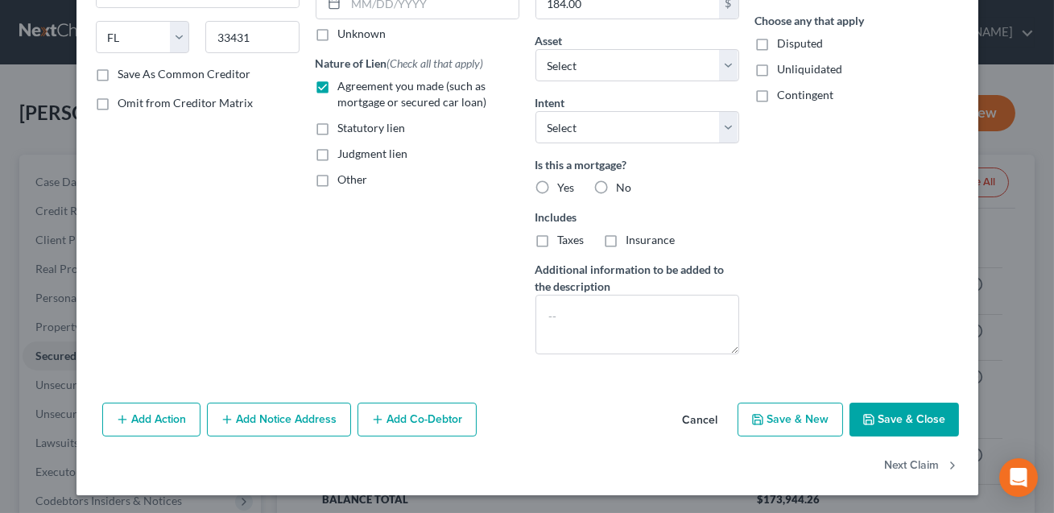
click at [415, 426] on button "Add Co-Debtor" at bounding box center [417, 420] width 119 height 34
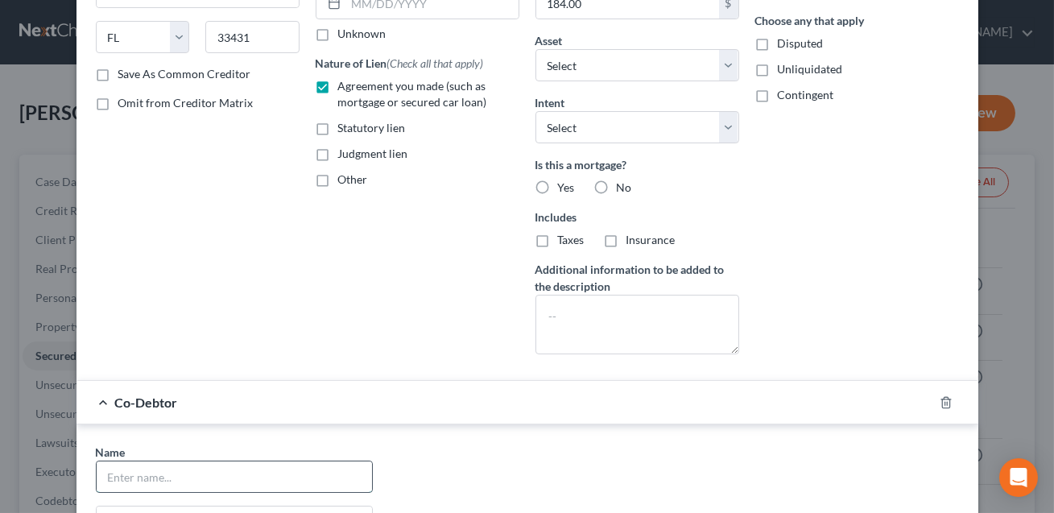
click at [255, 475] on input "text" at bounding box center [234, 477] width 275 height 31
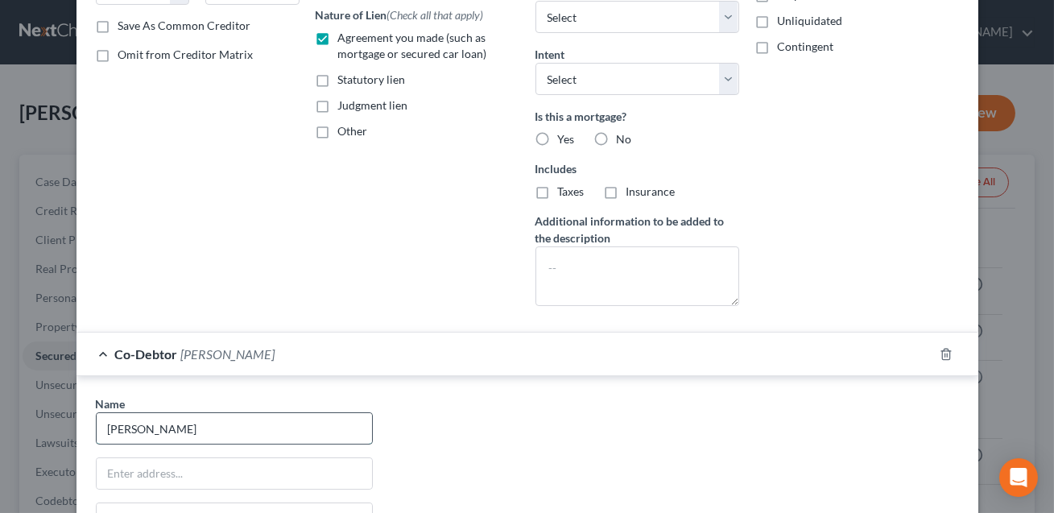
scroll to position [300, 0]
type input "[PERSON_NAME]"
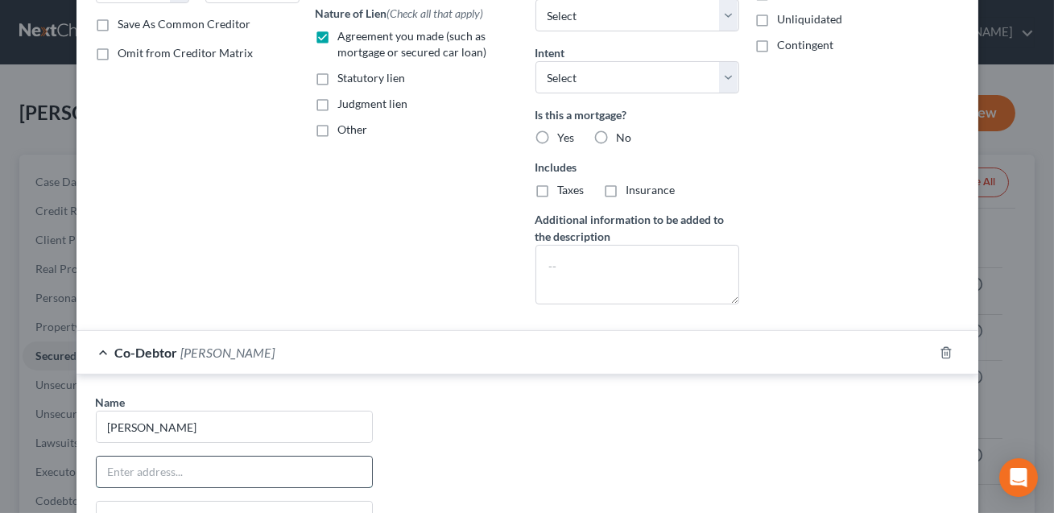
click at [192, 469] on input "text" at bounding box center [234, 472] width 275 height 31
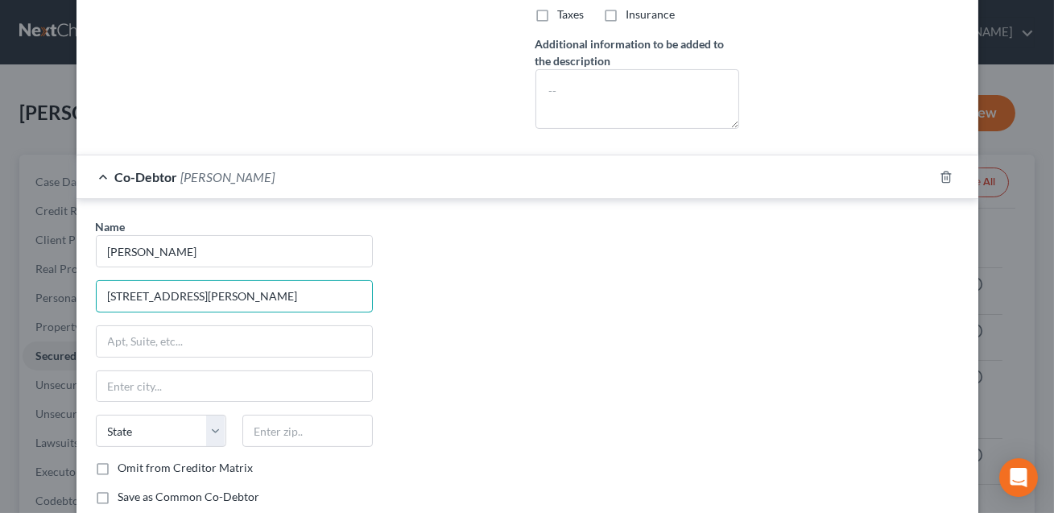
scroll to position [482, 0]
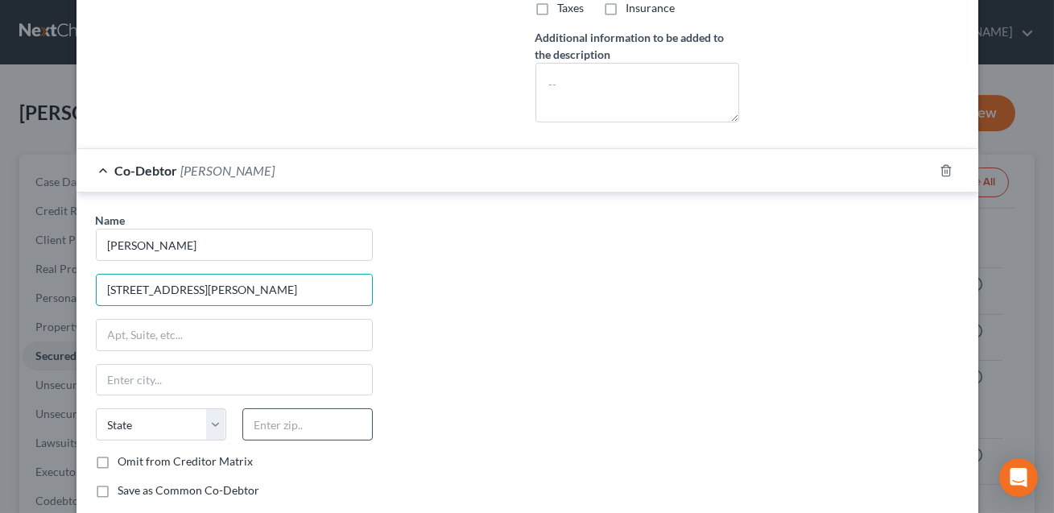
type input "[STREET_ADDRESS][PERSON_NAME]"
click at [273, 429] on input "text" at bounding box center [307, 424] width 130 height 32
type input "28630"
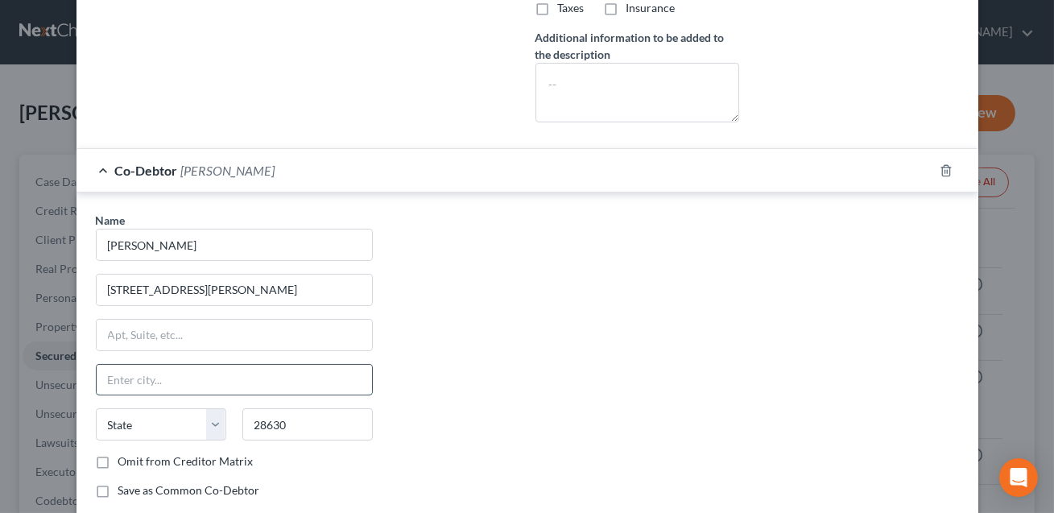
click at [209, 386] on input "text" at bounding box center [234, 380] width 275 height 31
type input "[GEOGRAPHIC_DATA]"
select select "28"
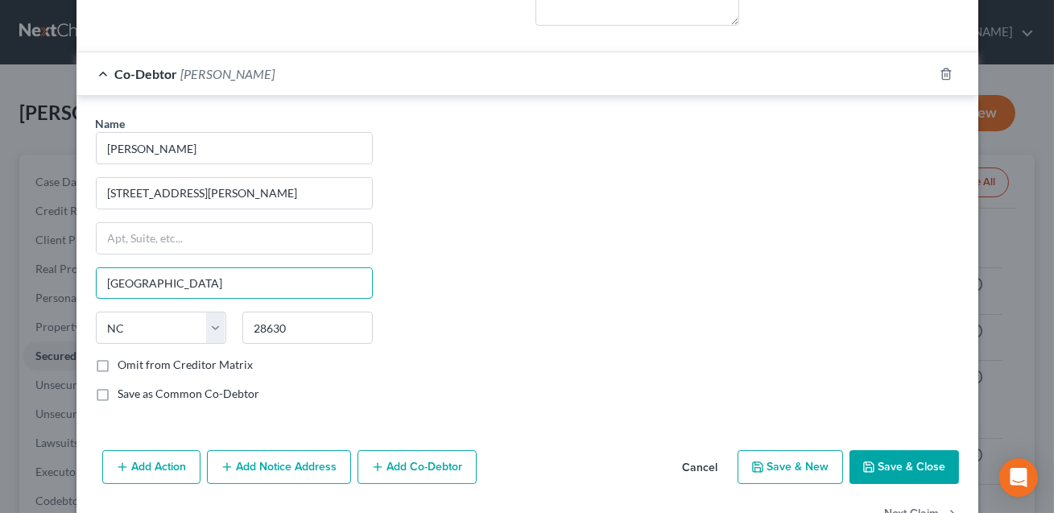
scroll to position [625, 0]
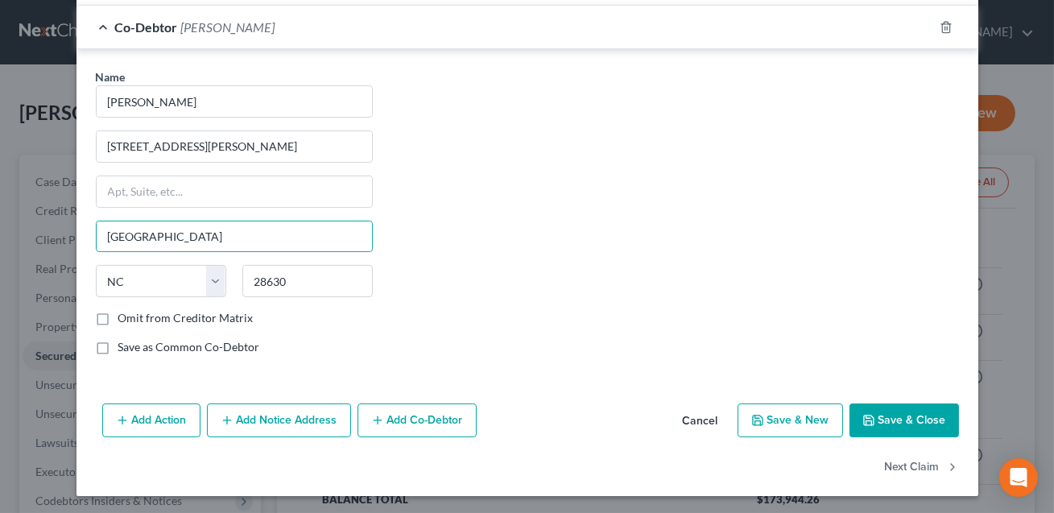
click at [867, 421] on polyline "button" at bounding box center [869, 423] width 6 height 4
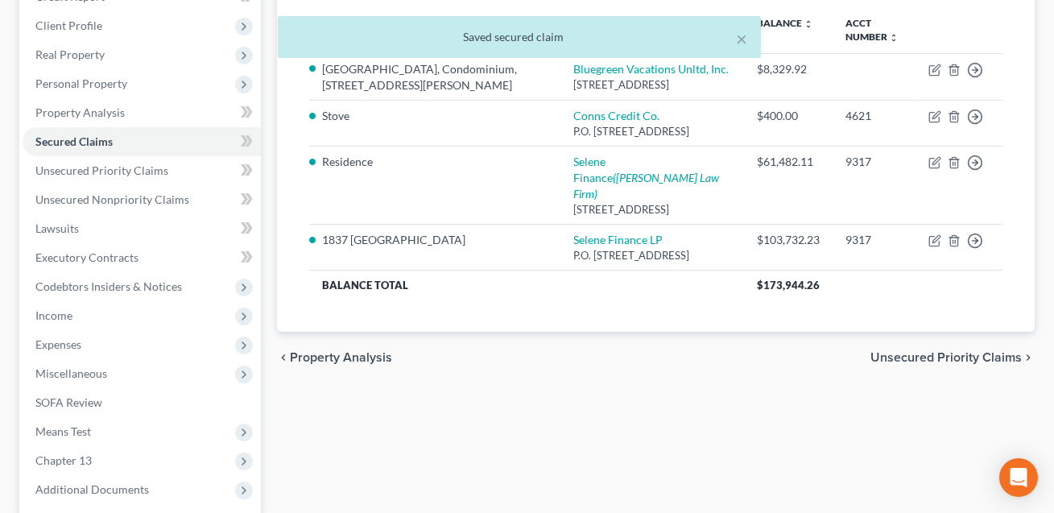
scroll to position [250, 0]
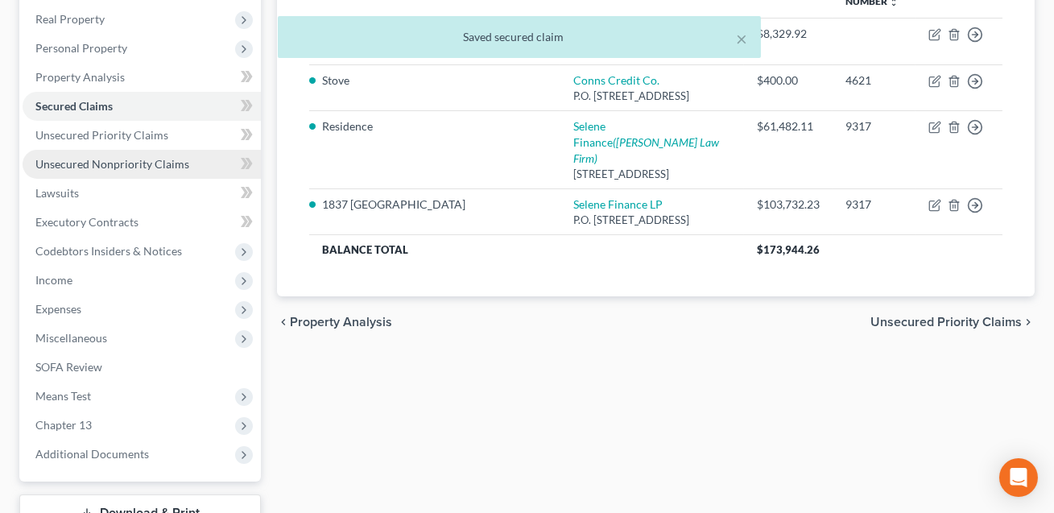
click at [110, 171] on link "Unsecured Nonpriority Claims" at bounding box center [142, 164] width 238 height 29
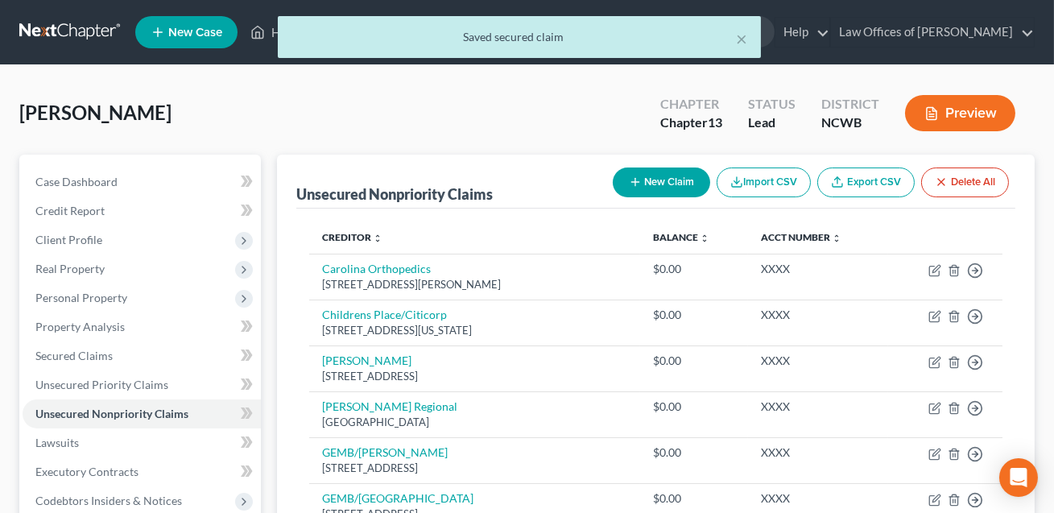
click at [654, 180] on button "New Claim" at bounding box center [661, 183] width 97 height 30
select select "0"
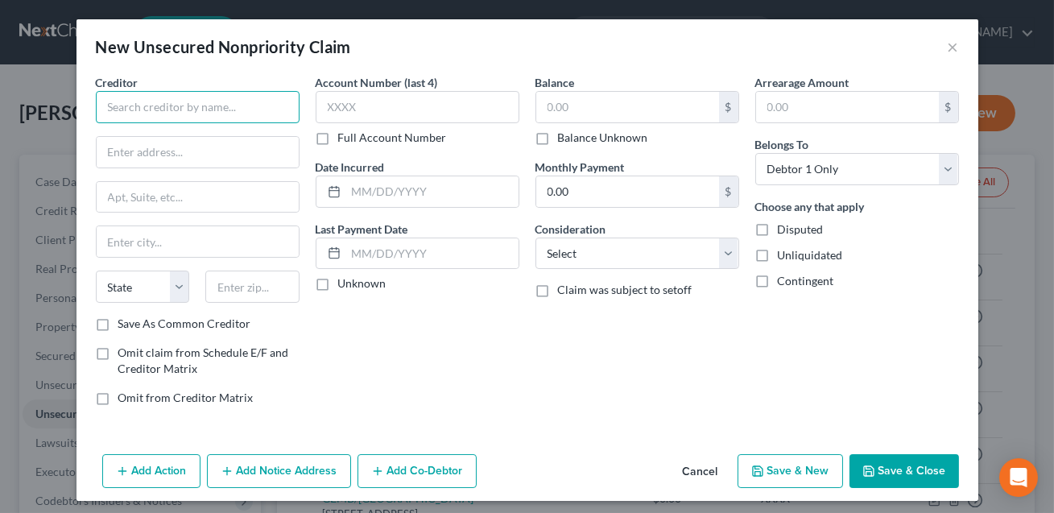
click at [192, 112] on input "text" at bounding box center [198, 107] width 204 height 32
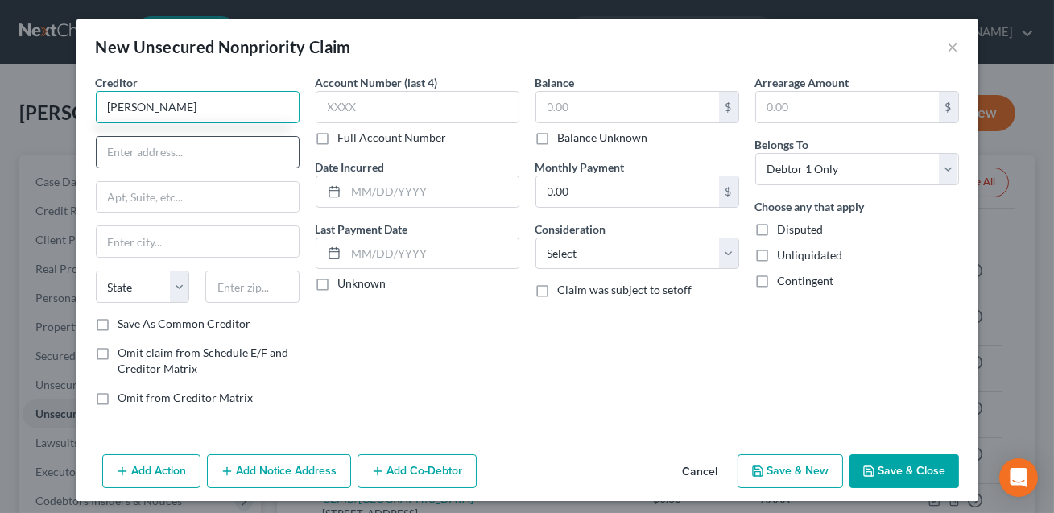
type input "[PERSON_NAME]"
click at [164, 150] on input "text" at bounding box center [198, 152] width 202 height 31
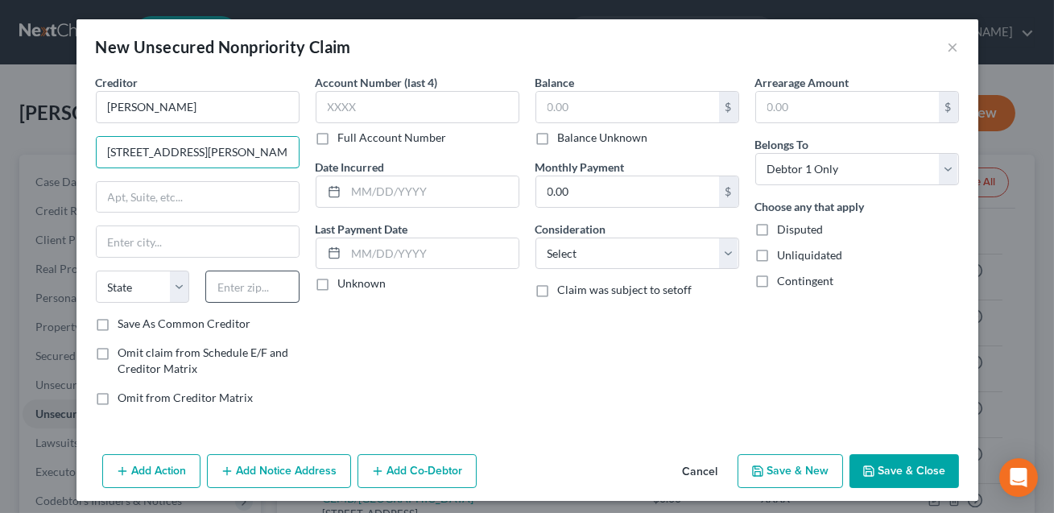
type input "[STREET_ADDRESS][PERSON_NAME]"
click at [226, 284] on input "text" at bounding box center [252, 287] width 94 height 32
type input "28630"
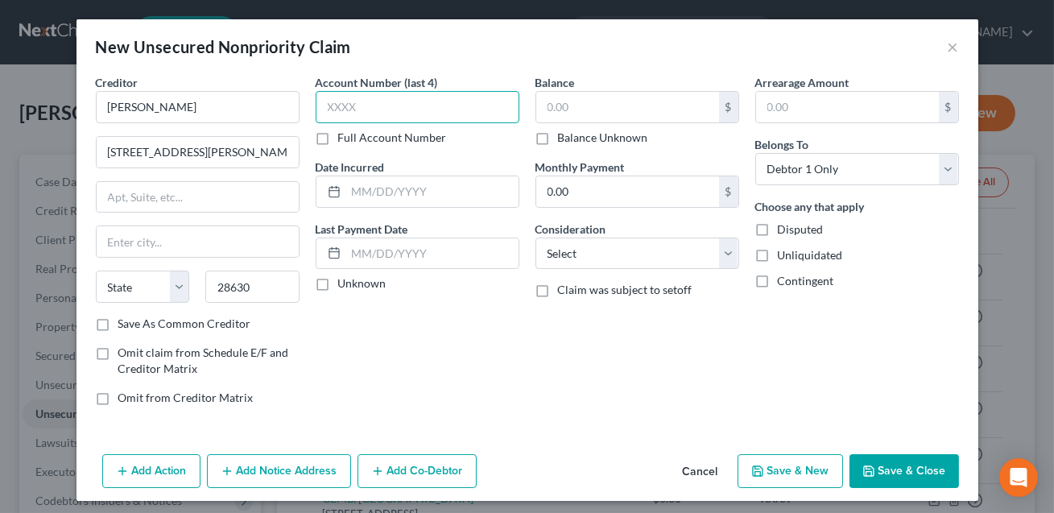
click at [351, 106] on input "text" at bounding box center [418, 107] width 204 height 32
type input "[GEOGRAPHIC_DATA]"
select select "28"
type input "XXXX"
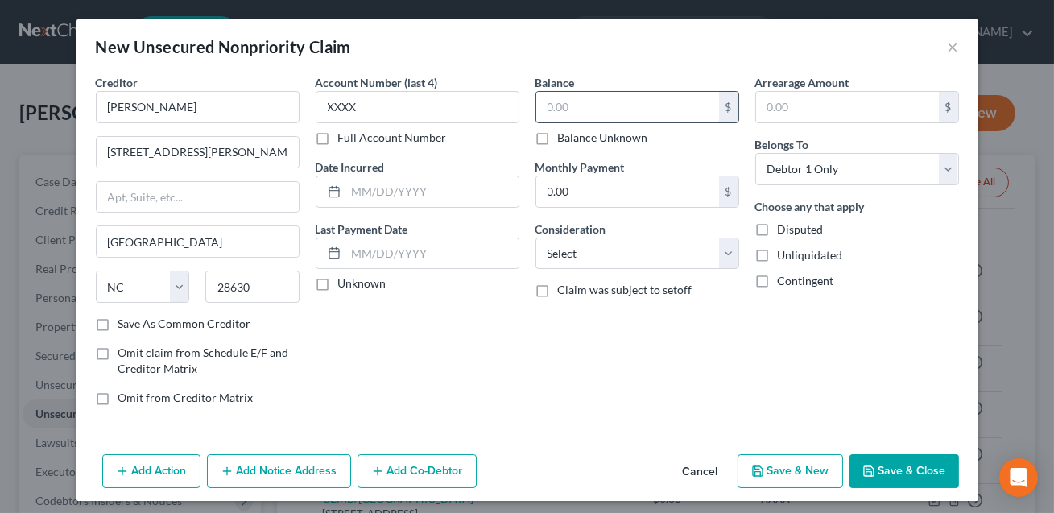
click at [550, 112] on input "text" at bounding box center [627, 107] width 183 height 31
type input "0.00"
click at [569, 254] on select "Select Cable / Satellite Services Collection Agency Credit Card Debt Debt Couns…" at bounding box center [638, 254] width 204 height 32
select select "14"
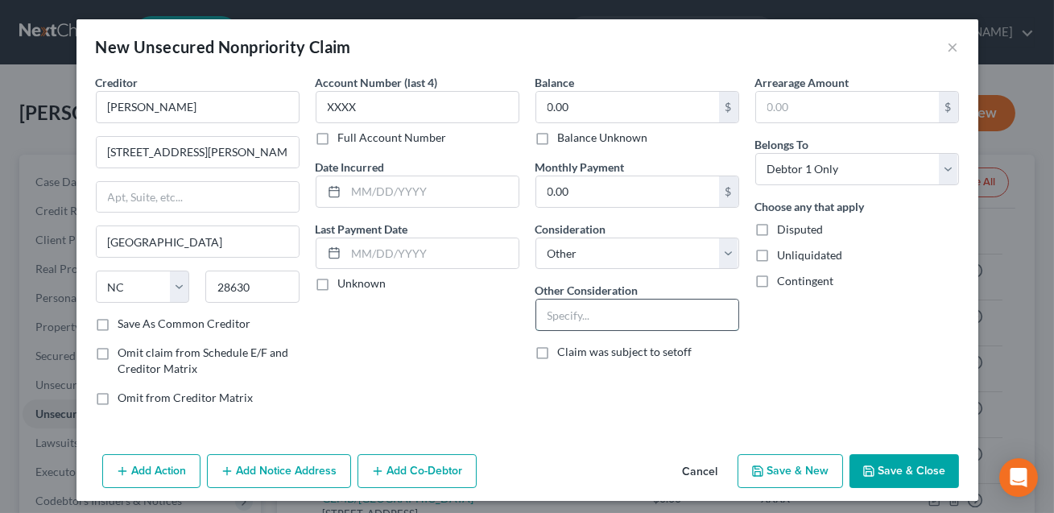
click at [553, 318] on input "text" at bounding box center [637, 315] width 202 height 31
click at [568, 320] on input "contibution" at bounding box center [637, 315] width 202 height 31
click at [552, 316] on input "contribution" at bounding box center [637, 315] width 202 height 31
drag, startPoint x: 693, startPoint y: 316, endPoint x: 592, endPoint y: 315, distance: 100.7
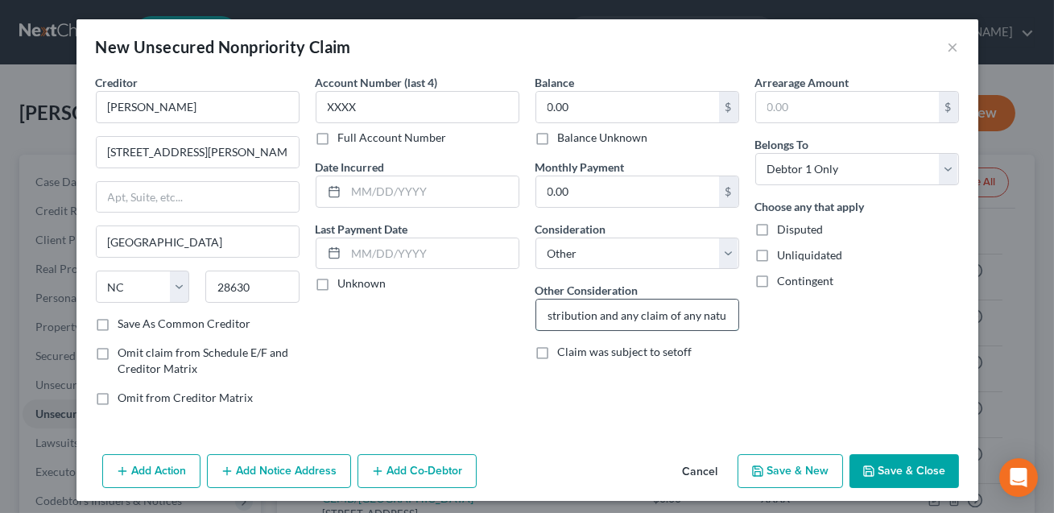
click at [592, 315] on input "Contribution, indemnification, equitable distribution and any claim of any natu…" at bounding box center [637, 315] width 202 height 31
type input "Contribution, indemnification and any claim of any nature whatsoever."
click at [901, 467] on button "Save & Close" at bounding box center [905, 471] width 110 height 34
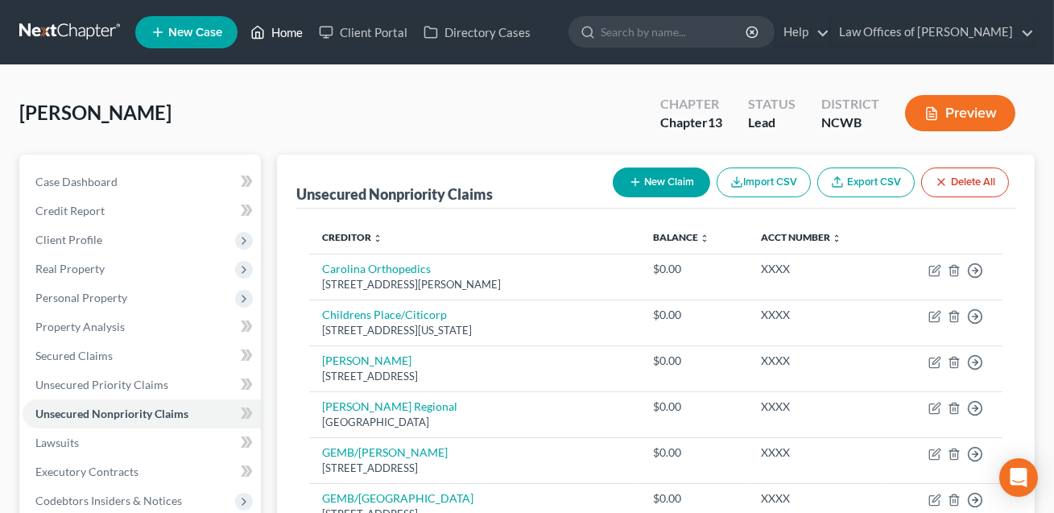
click at [284, 31] on link "Home" at bounding box center [276, 32] width 68 height 29
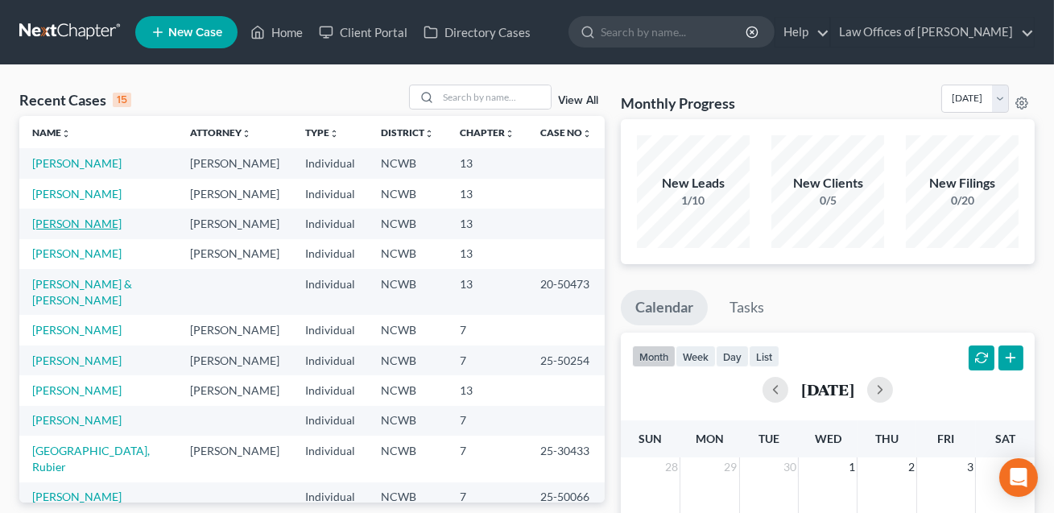
click at [79, 230] on link "[PERSON_NAME]" at bounding box center [76, 224] width 89 height 14
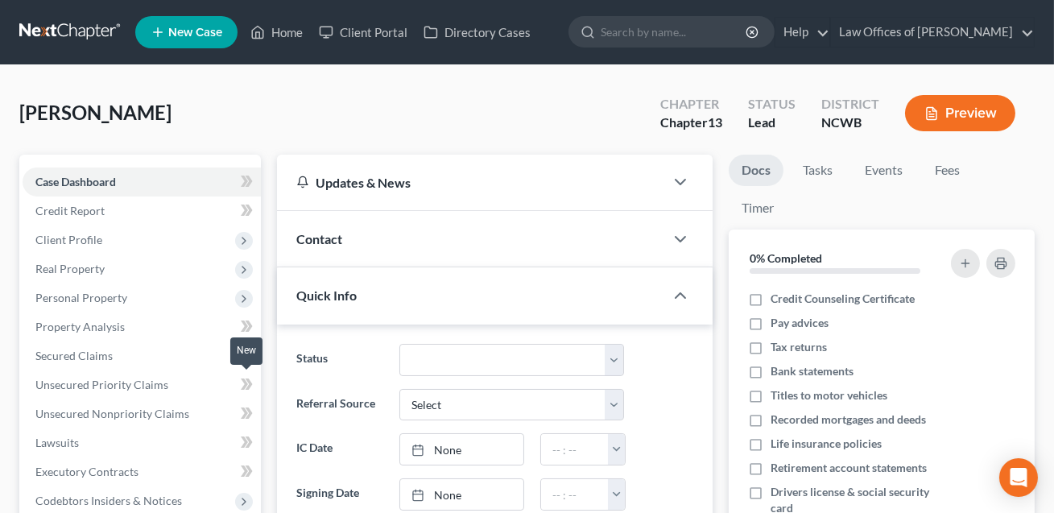
scroll to position [288, 0]
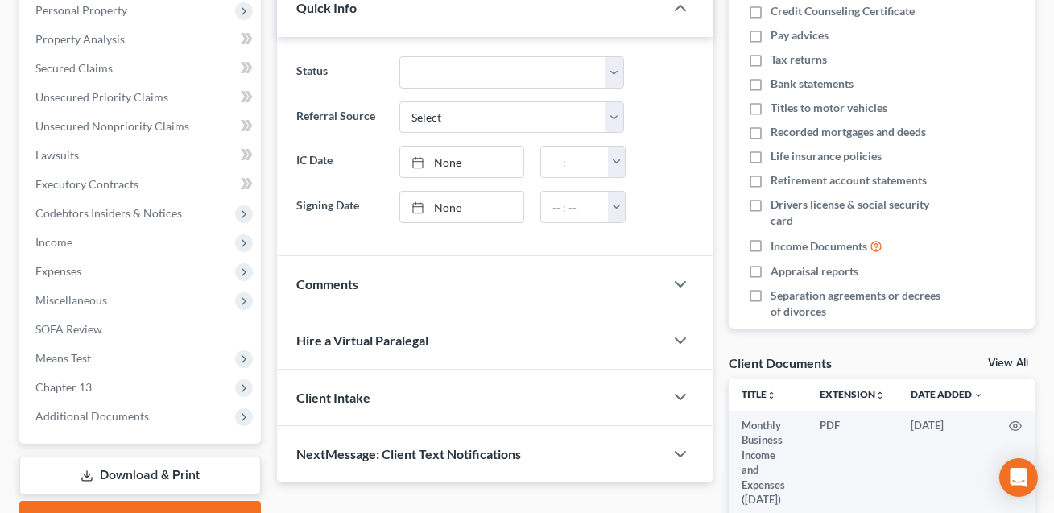
click at [157, 473] on link "Download & Print" at bounding box center [140, 476] width 242 height 38
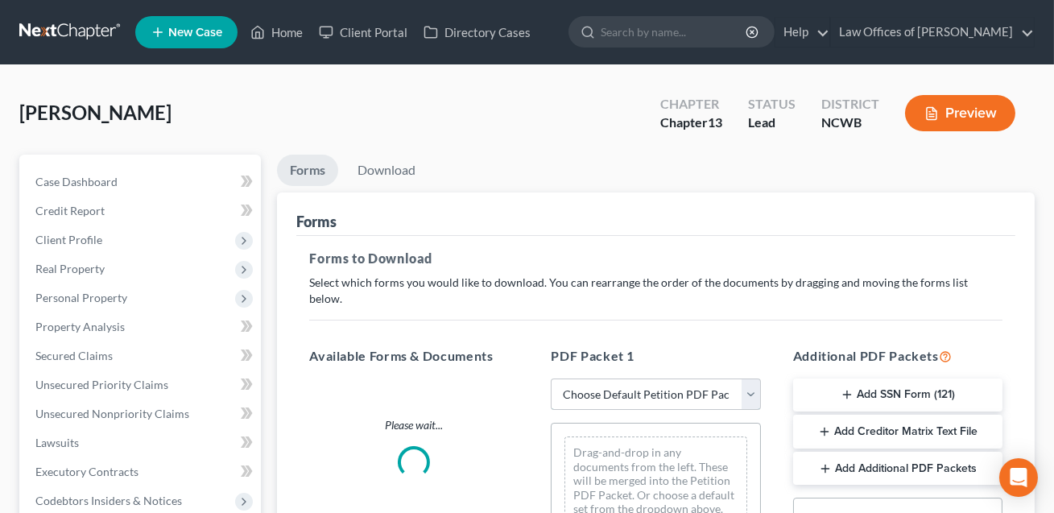
click at [622, 379] on select "Choose Default Petition PDF Packet Complete Bankruptcy Petition (all forms and …" at bounding box center [655, 395] width 209 height 32
select select "0"
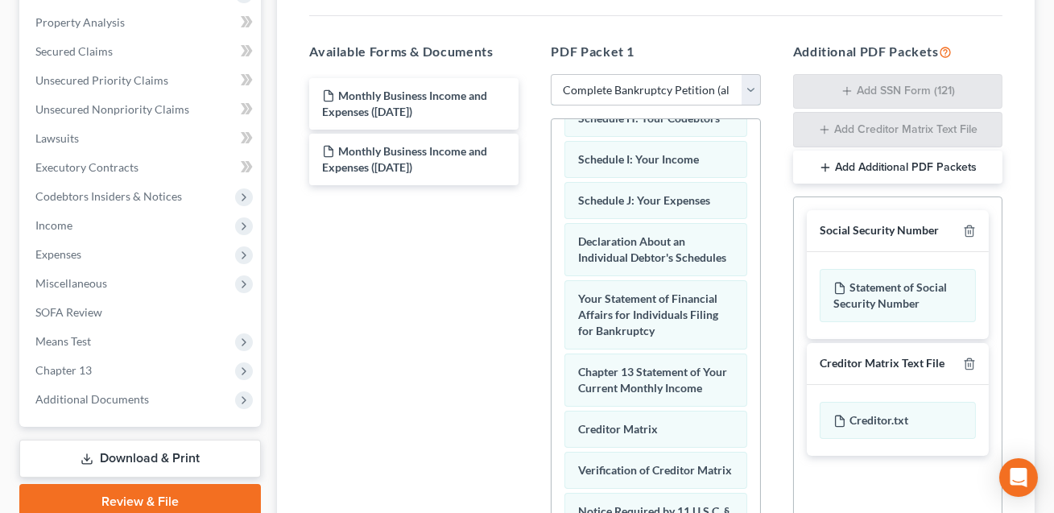
scroll to position [447, 0]
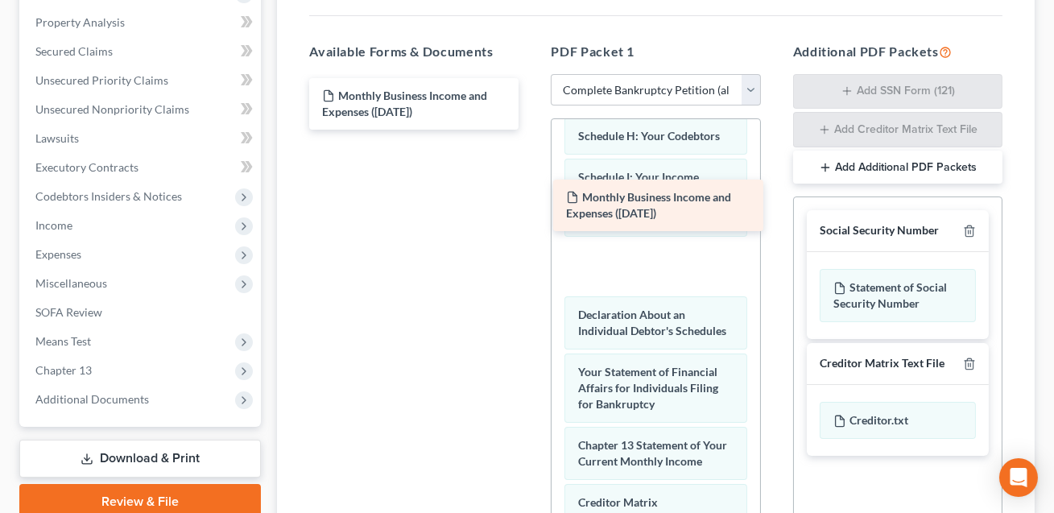
drag, startPoint x: 392, startPoint y: 92, endPoint x: 636, endPoint y: 211, distance: 271.6
click at [532, 130] on div "Monthly Business Income and Expenses ([DATE]) Monthly Business Income and Expen…" at bounding box center [413, 104] width 235 height 52
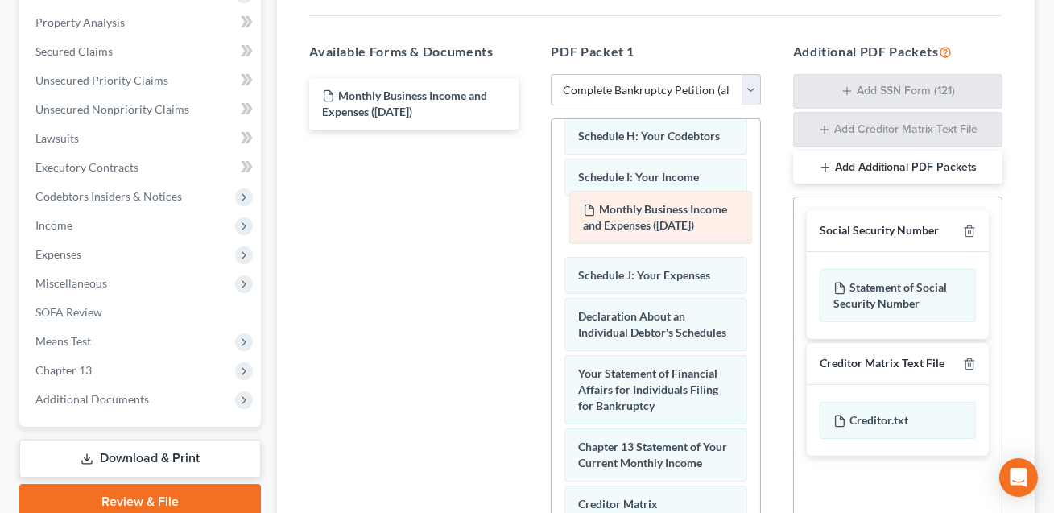
drag, startPoint x: 643, startPoint y: 257, endPoint x: 648, endPoint y: 226, distance: 31.0
click at [648, 226] on div "Monthly Business Income and Expenses ([DATE]) Voluntary Petition for Individual…" at bounding box center [656, 235] width 208 height 1127
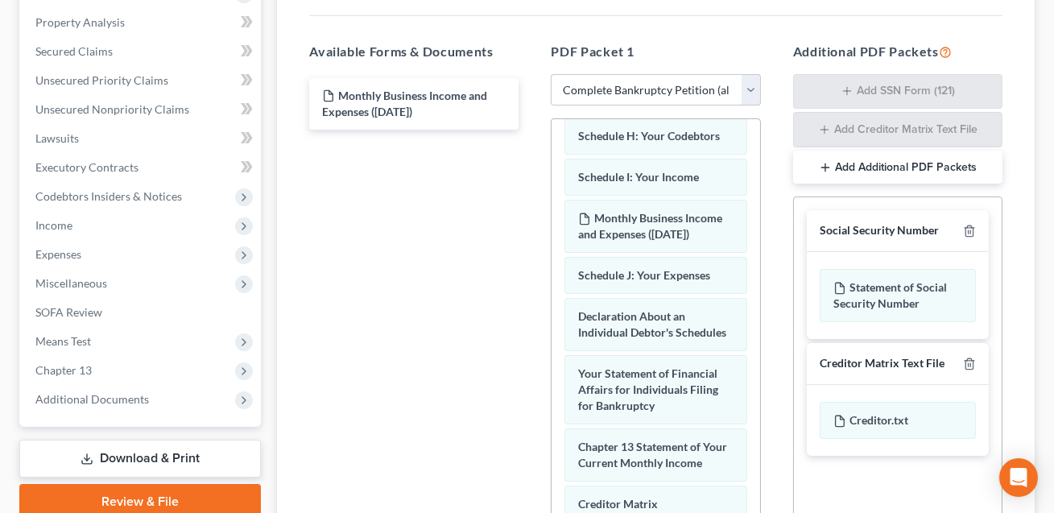
scroll to position [499, 0]
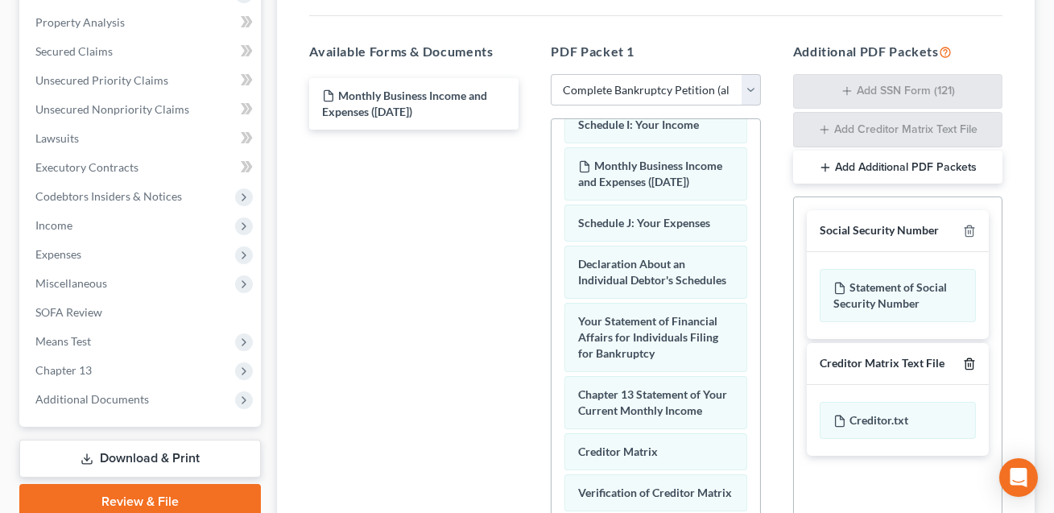
click at [970, 361] on polyline "button" at bounding box center [970, 361] width 10 height 0
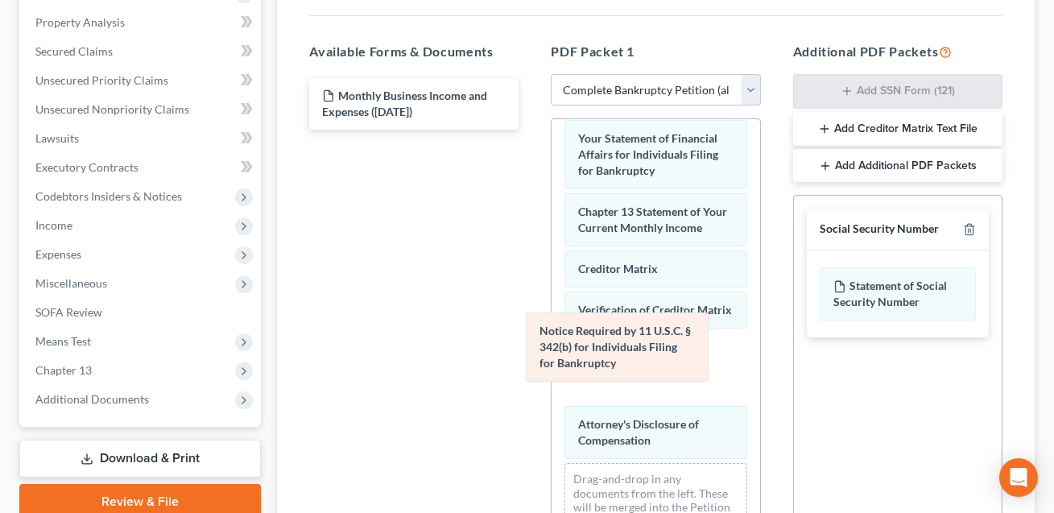
scroll to position [609, 0]
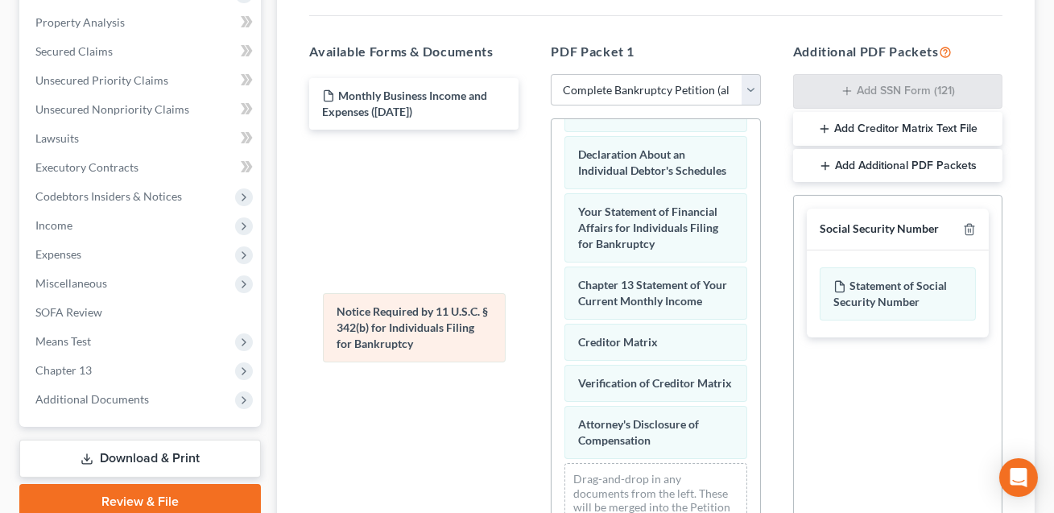
drag, startPoint x: 627, startPoint y: 336, endPoint x: 384, endPoint y: 314, distance: 243.4
click at [552, 314] on div "Notice Required by 11 U.S.C. § 342(b) for Individuals Filing for Bankruptcy Vol…" at bounding box center [656, 37] width 208 height 1054
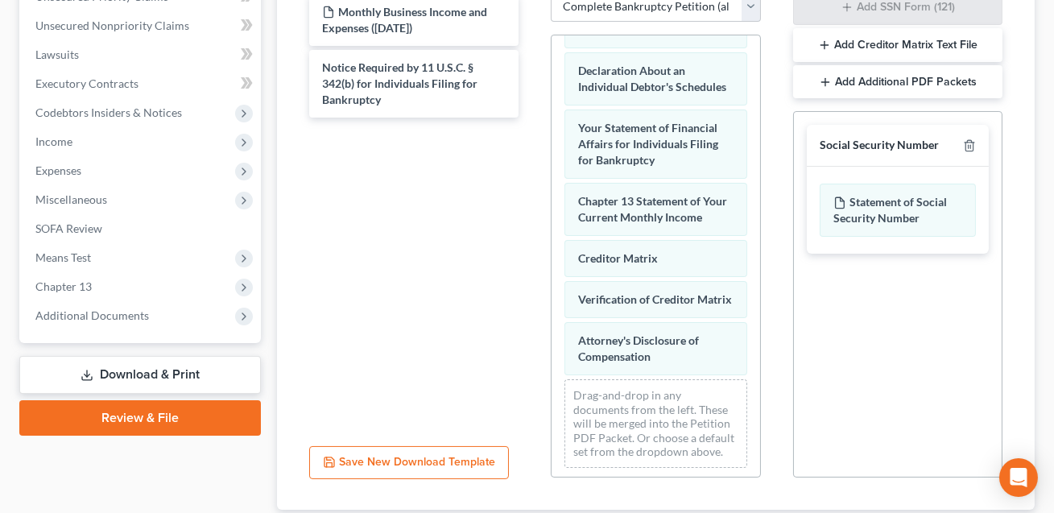
scroll to position [480, 0]
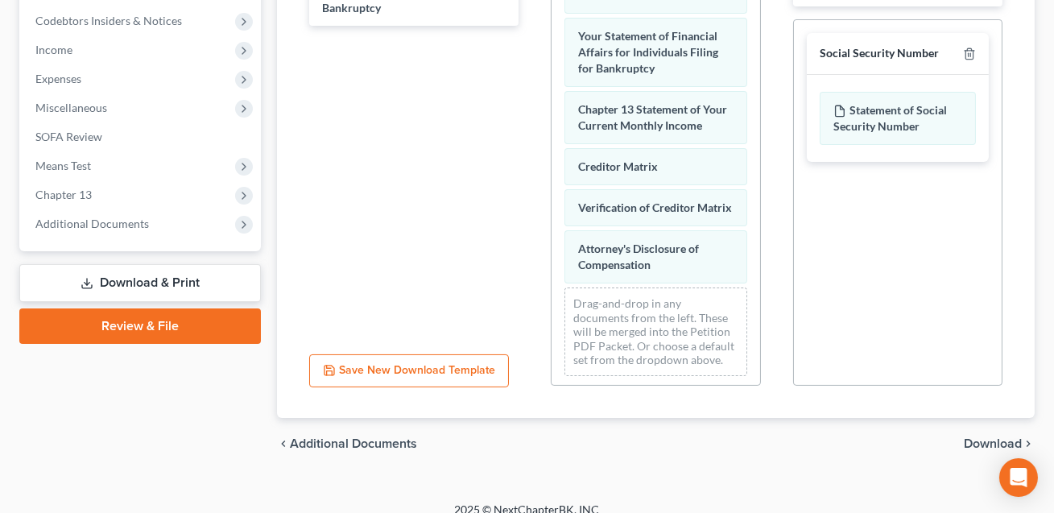
click at [988, 437] on span "Download" at bounding box center [993, 443] width 58 height 13
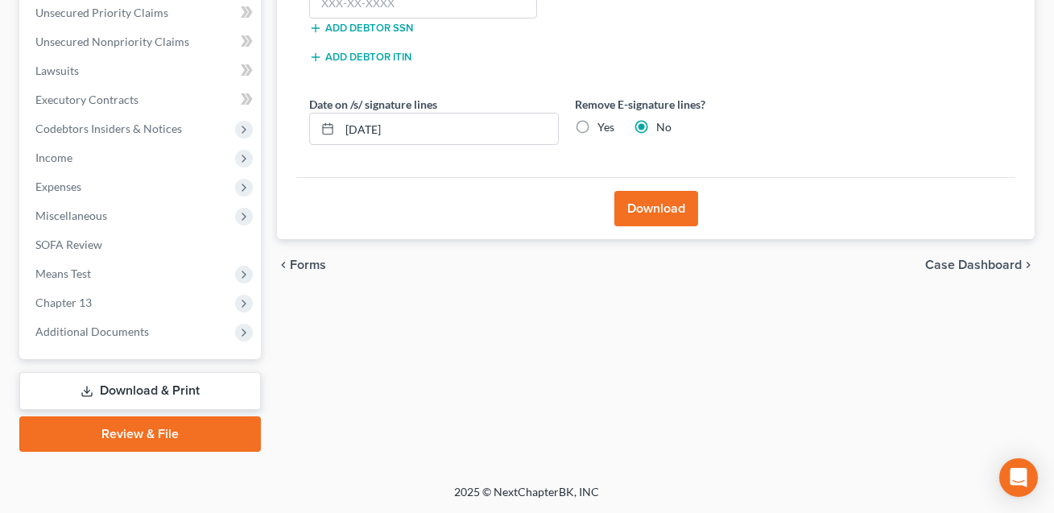
scroll to position [370, 0]
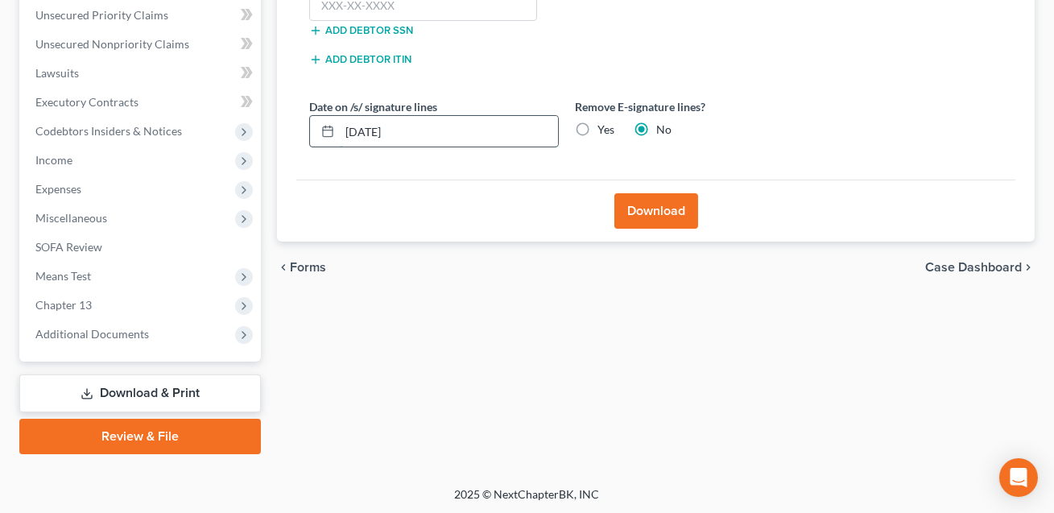
drag, startPoint x: 420, startPoint y: 130, endPoint x: 336, endPoint y: 131, distance: 83.8
click at [336, 131] on div "[DATE]" at bounding box center [434, 131] width 250 height 32
click at [598, 127] on label "Yes" at bounding box center [606, 130] width 17 height 16
click at [604, 127] on input "Yes" at bounding box center [609, 127] width 10 height 10
radio input "true"
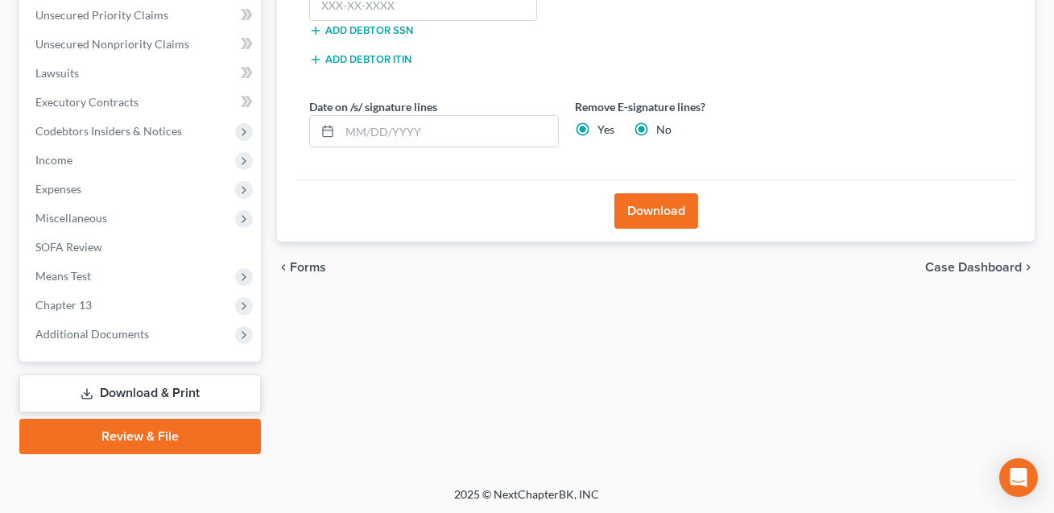
radio input "false"
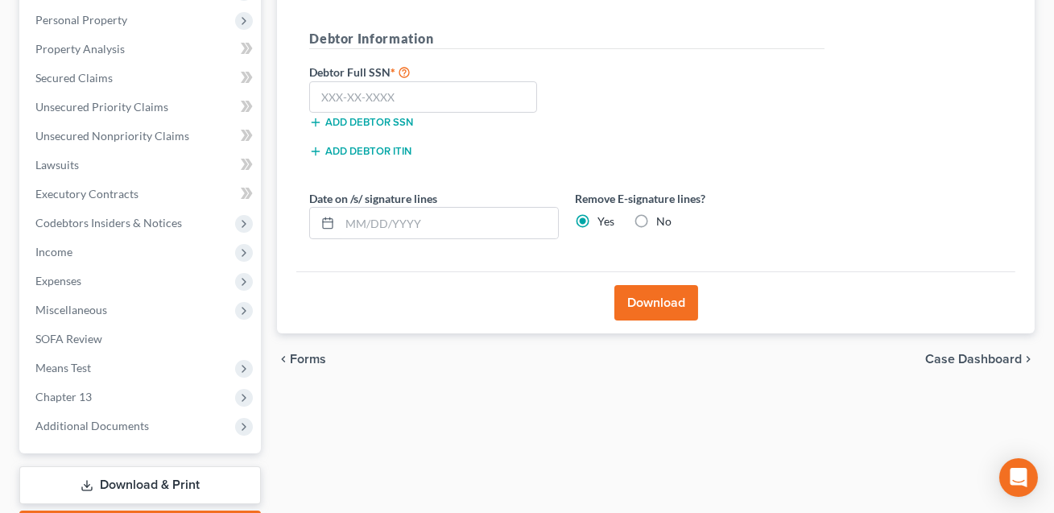
scroll to position [235, 0]
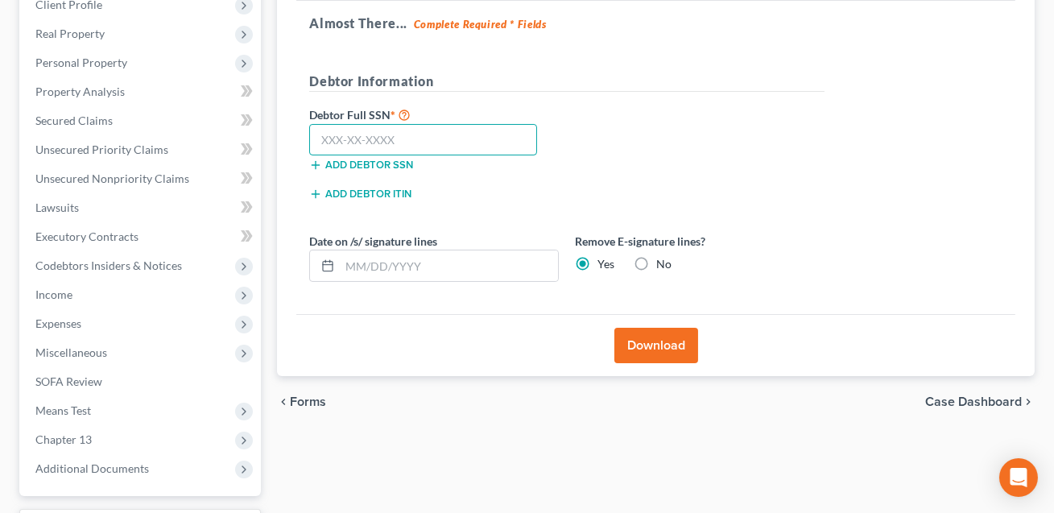
click at [400, 139] on input "text" at bounding box center [423, 140] width 228 height 32
type input "173-64-0774"
click at [656, 349] on button "Download" at bounding box center [657, 345] width 84 height 35
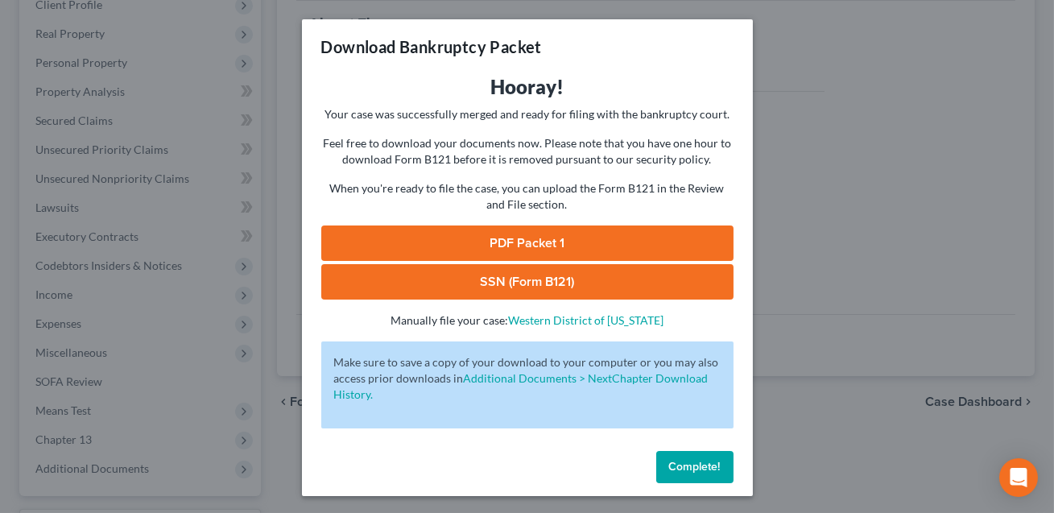
click at [552, 290] on link "SSN (Form B121)" at bounding box center [527, 281] width 412 height 35
click at [567, 237] on link "PDF Packet 1" at bounding box center [527, 243] width 412 height 35
